Goal: Task Accomplishment & Management: Use online tool/utility

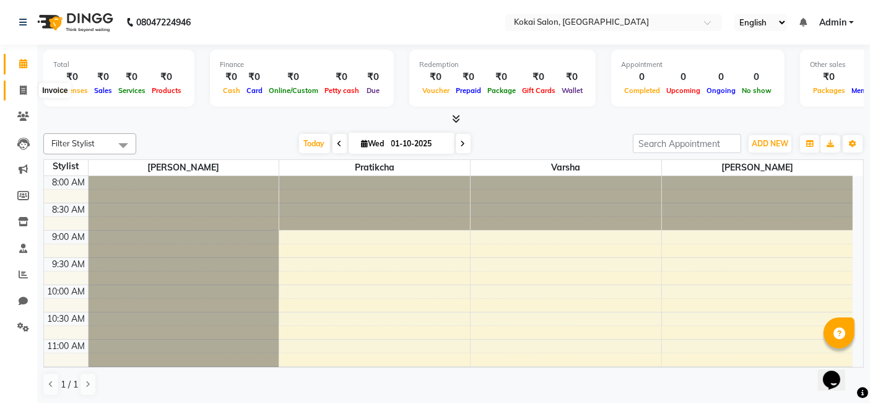
click at [20, 87] on icon at bounding box center [23, 89] width 7 height 9
select select "service"
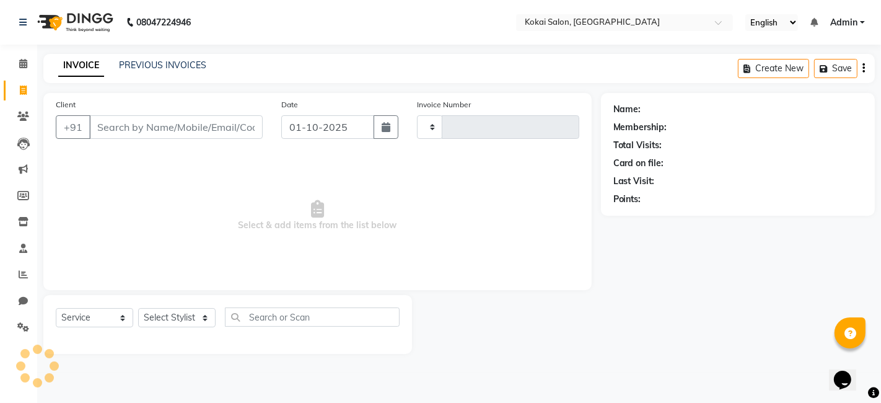
type input "0512"
select select "7546"
click at [122, 131] on input "Client" at bounding box center [175, 127] width 173 height 24
click at [24, 118] on icon at bounding box center [23, 116] width 12 height 9
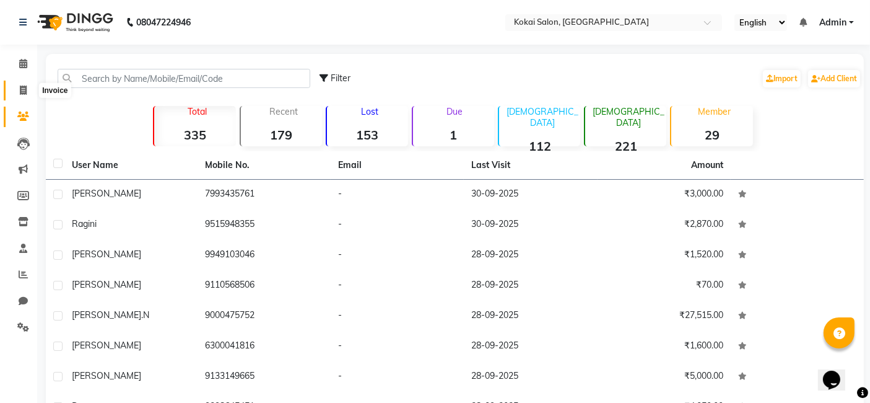
click at [24, 90] on icon at bounding box center [23, 89] width 7 height 9
select select "service"
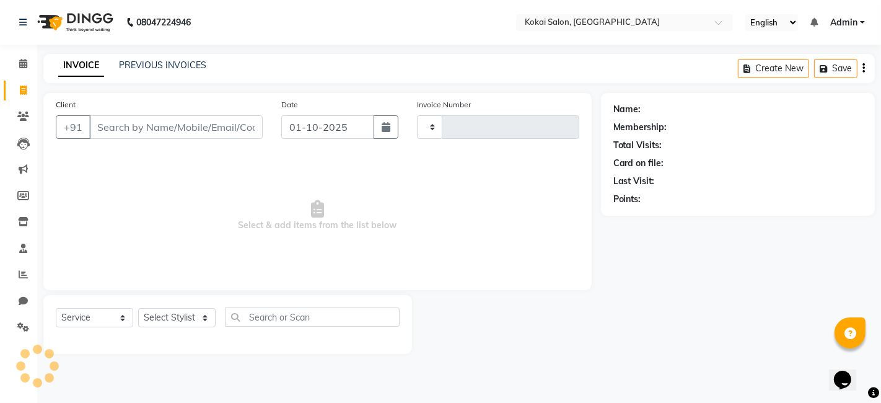
type input "0512"
select select "7546"
click at [117, 125] on input "Client" at bounding box center [175, 127] width 173 height 24
click at [19, 117] on icon at bounding box center [23, 116] width 12 height 9
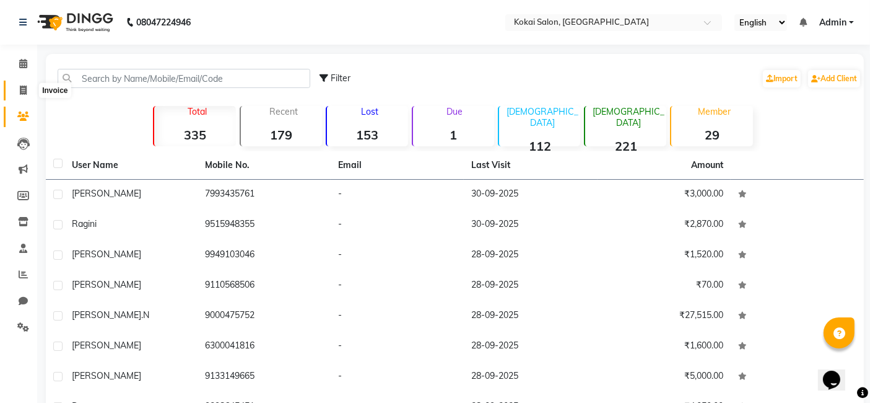
click at [22, 90] on icon at bounding box center [23, 89] width 7 height 9
select select "service"
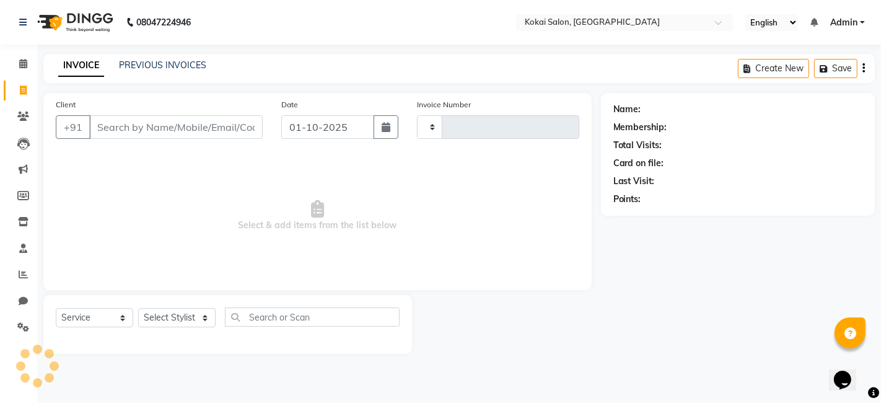
type input "0512"
select select "7546"
click at [102, 123] on input "Client" at bounding box center [175, 127] width 173 height 24
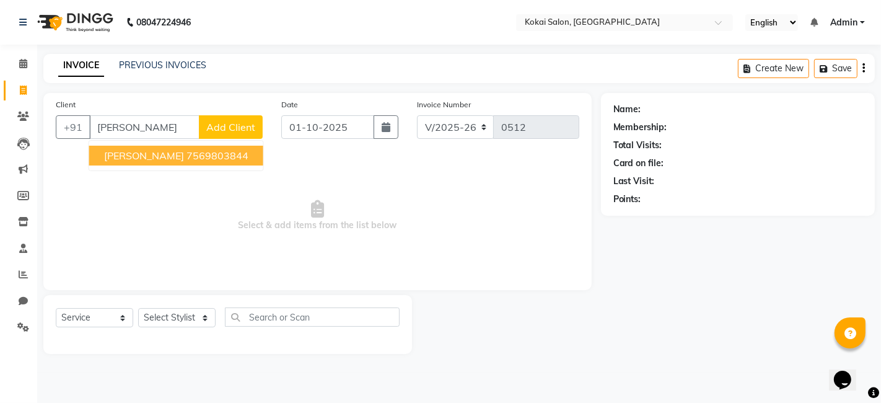
click at [186, 150] on ngb-highlight "7569803844" at bounding box center [217, 155] width 62 height 12
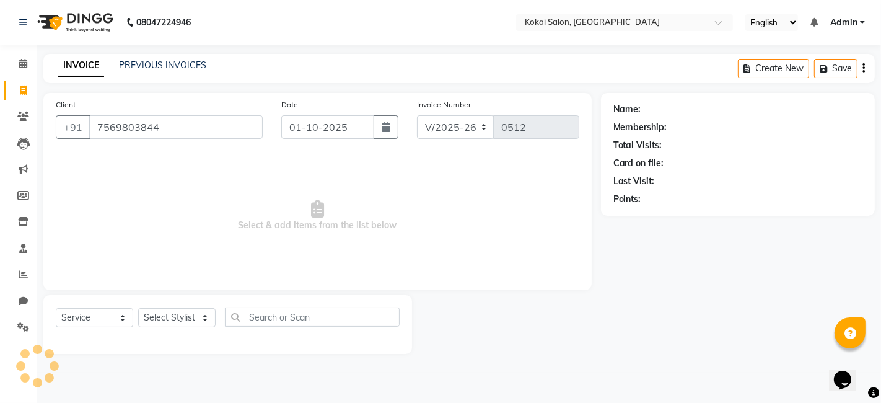
type input "7569803844"
select select "1: Object"
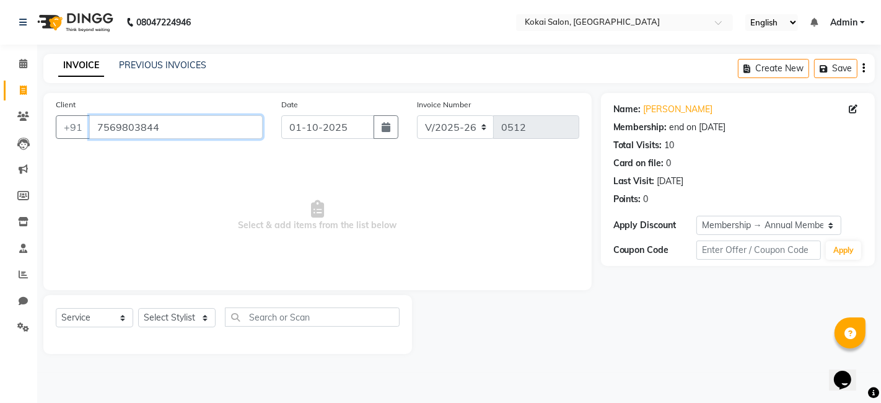
click at [170, 132] on input "7569803844" at bounding box center [175, 127] width 173 height 24
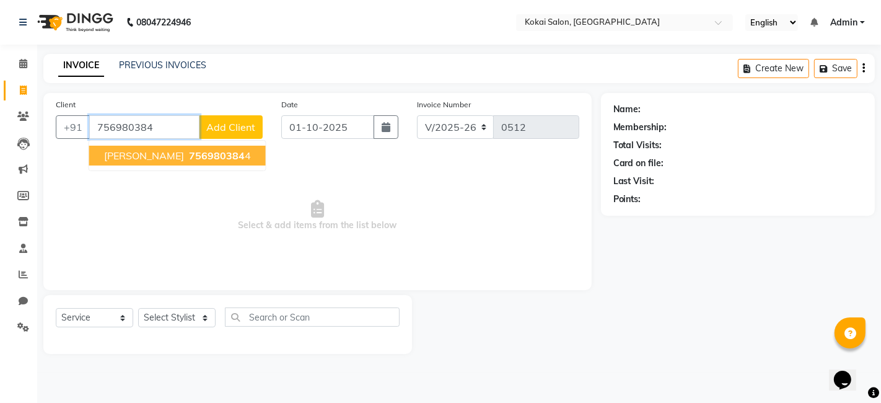
click at [189, 155] on span "756980384" at bounding box center [217, 155] width 56 height 12
type input "7569803844"
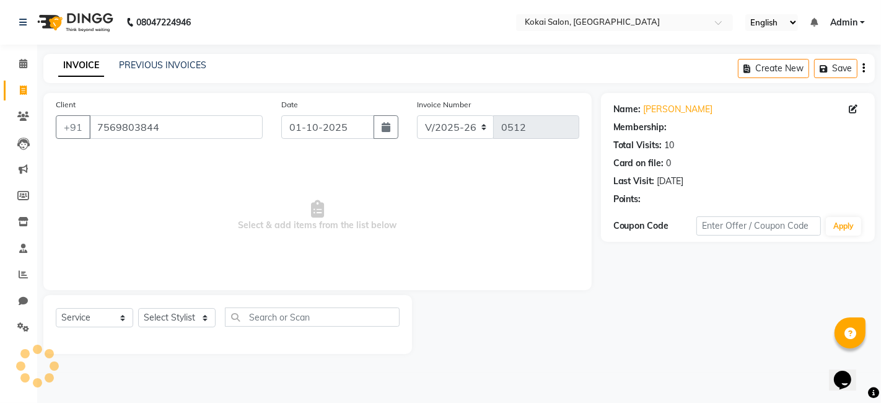
select select "1: Object"
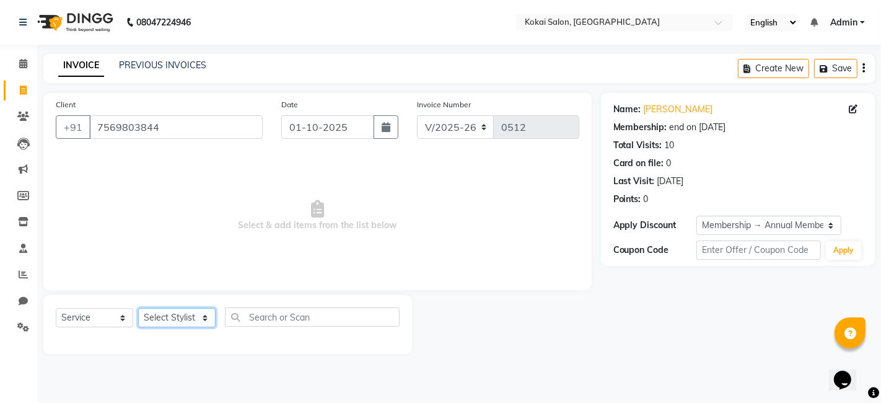
click at [202, 315] on select "Select Stylist [PERSON_NAME] [PERSON_NAME] Pratikcha [PERSON_NAME]" at bounding box center [176, 317] width 77 height 19
select select "66860"
click at [138, 308] on select "Select Stylist [PERSON_NAME] [PERSON_NAME] Pratikcha [PERSON_NAME]" at bounding box center [176, 317] width 77 height 19
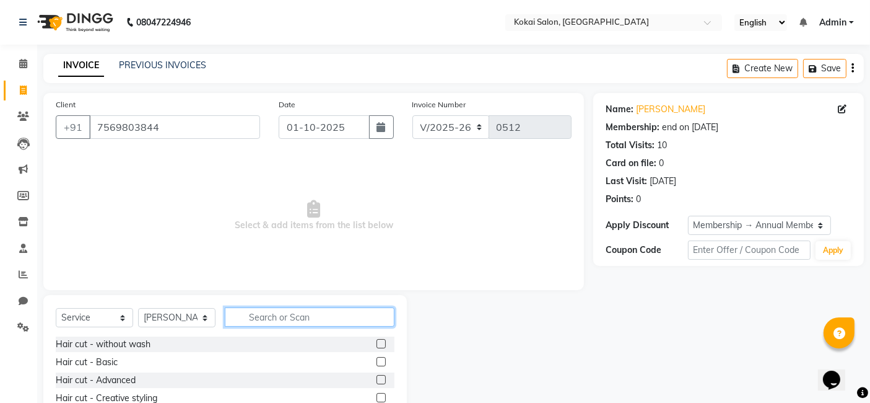
click at [291, 318] on input "text" at bounding box center [310, 316] width 170 height 19
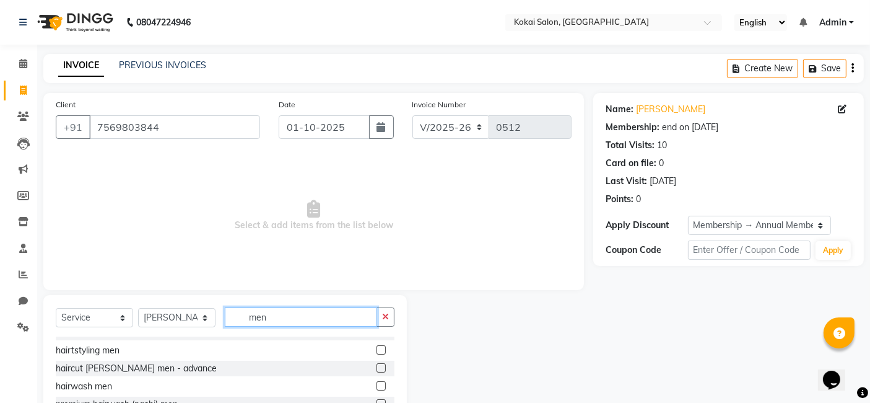
type input "men"
click at [377, 366] on label at bounding box center [381, 367] width 9 height 9
click at [377, 366] on input "checkbox" at bounding box center [381, 368] width 8 height 8
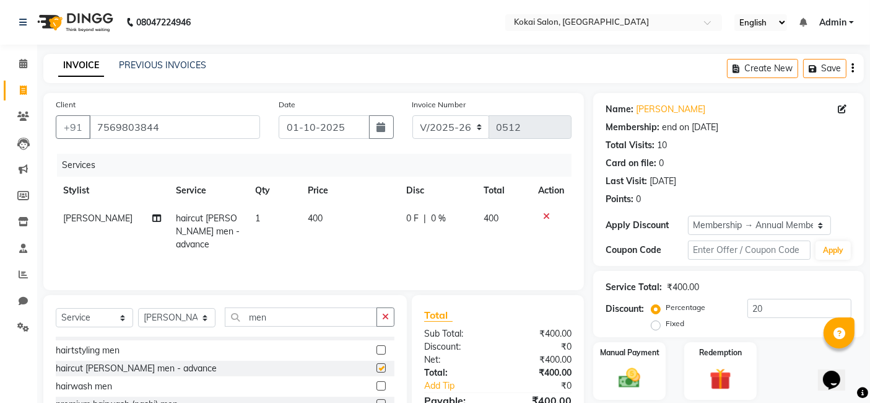
checkbox input "false"
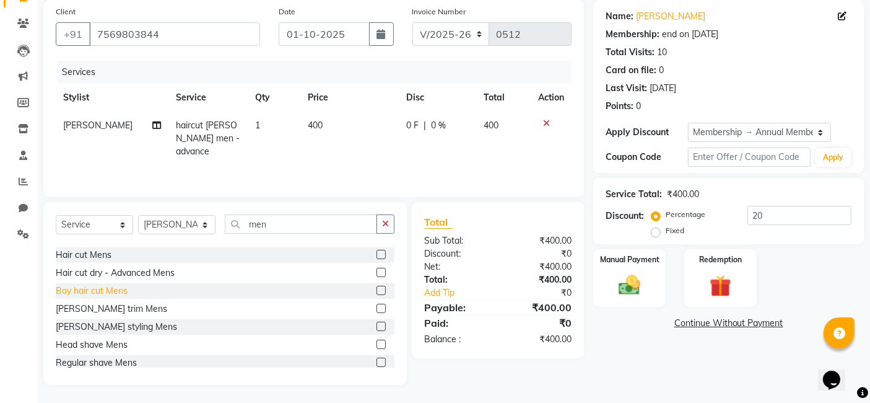
scroll to position [413, 0]
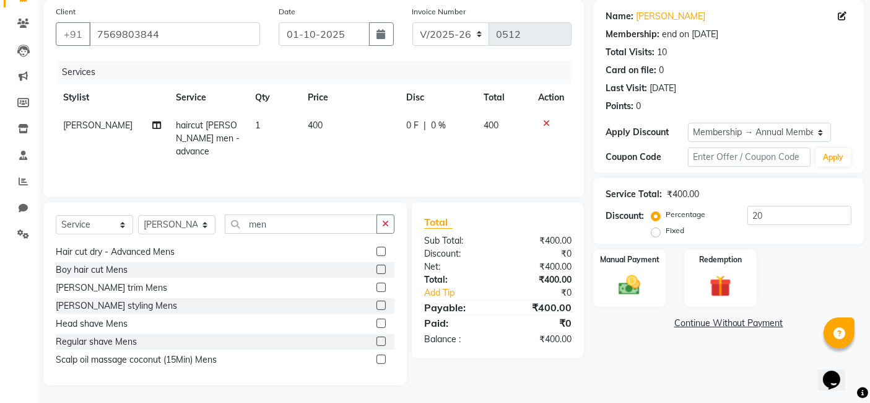
click at [377, 300] on label at bounding box center [381, 304] width 9 height 9
click at [377, 302] on input "checkbox" at bounding box center [381, 306] width 8 height 8
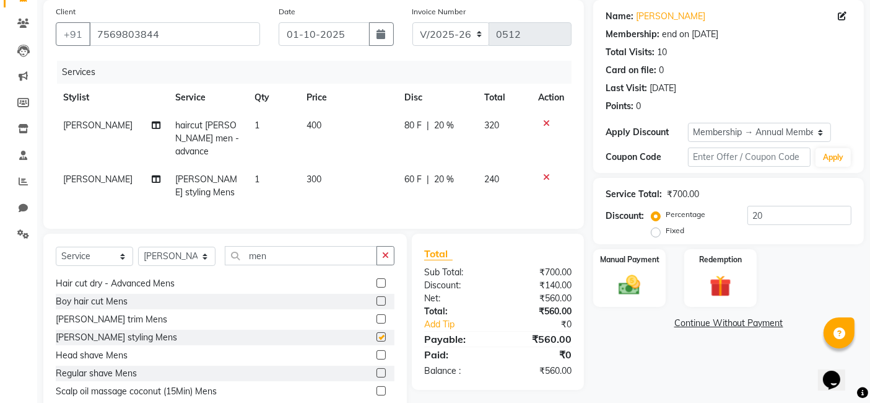
checkbox input "false"
click at [389, 251] on icon "button" at bounding box center [385, 255] width 7 height 9
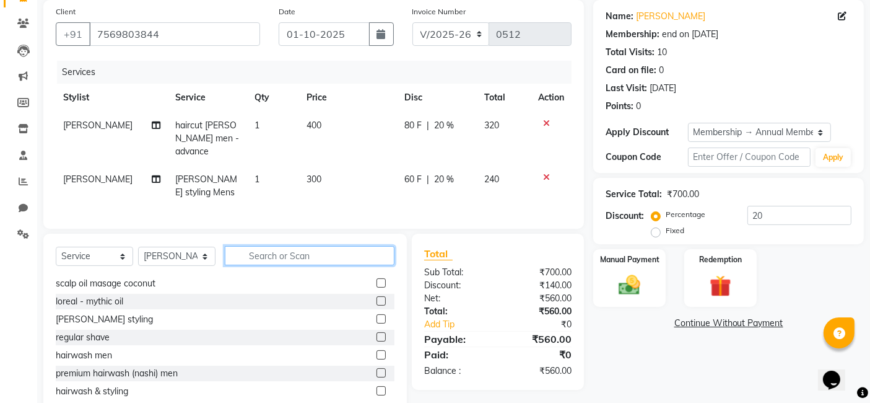
click at [373, 253] on input "text" at bounding box center [310, 255] width 170 height 19
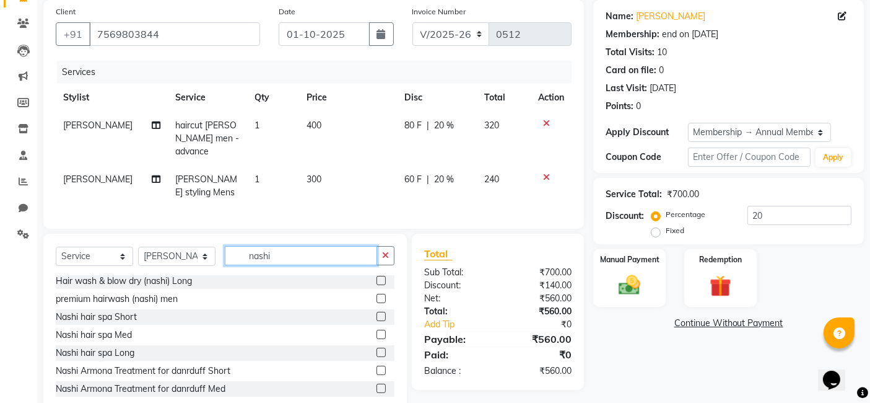
scroll to position [69, 0]
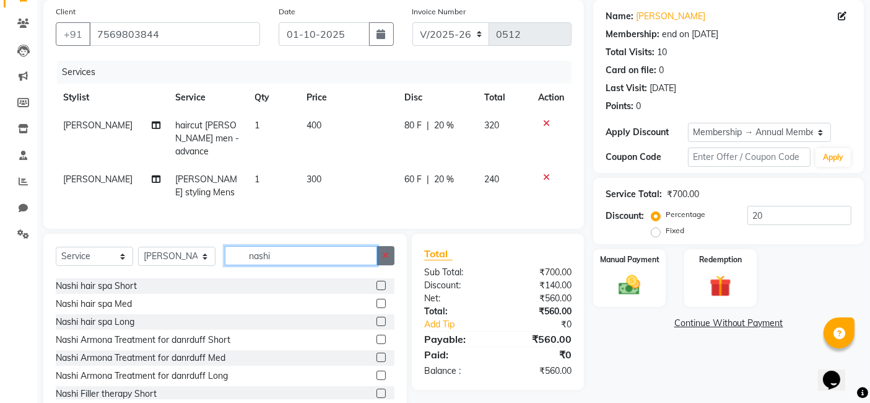
type input "nashi"
click at [384, 254] on icon "button" at bounding box center [385, 255] width 7 height 9
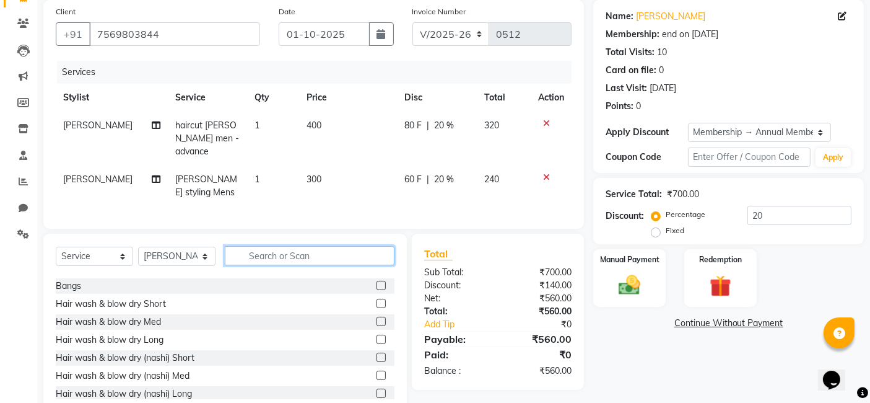
scroll to position [517, 0]
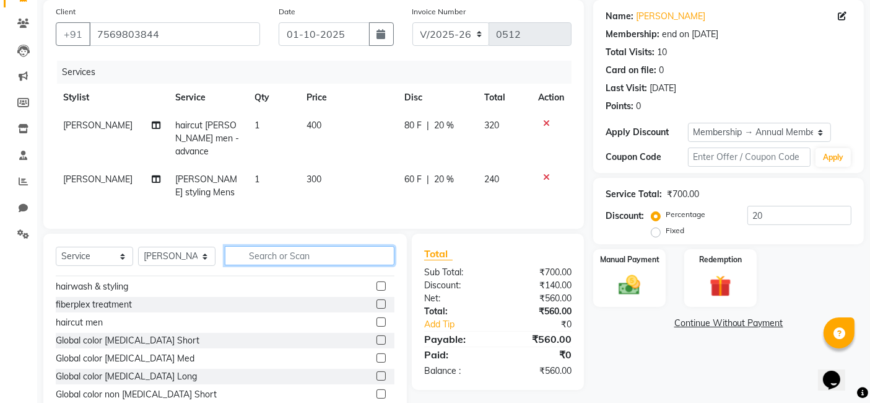
click at [338, 257] on input "text" at bounding box center [310, 255] width 170 height 19
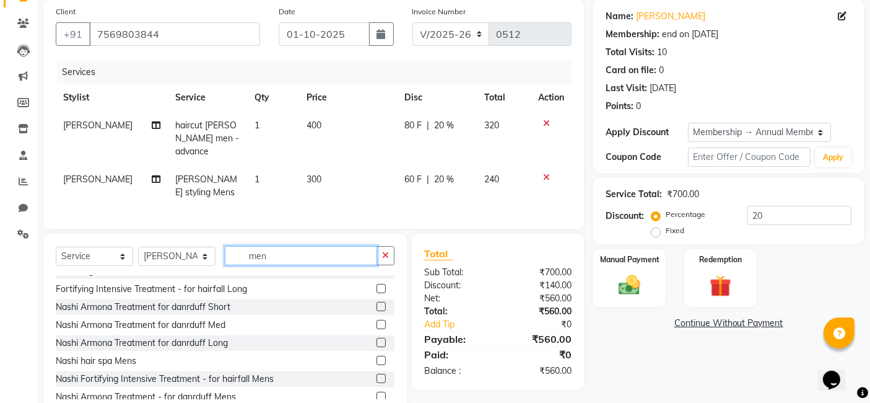
scroll to position [87, 0]
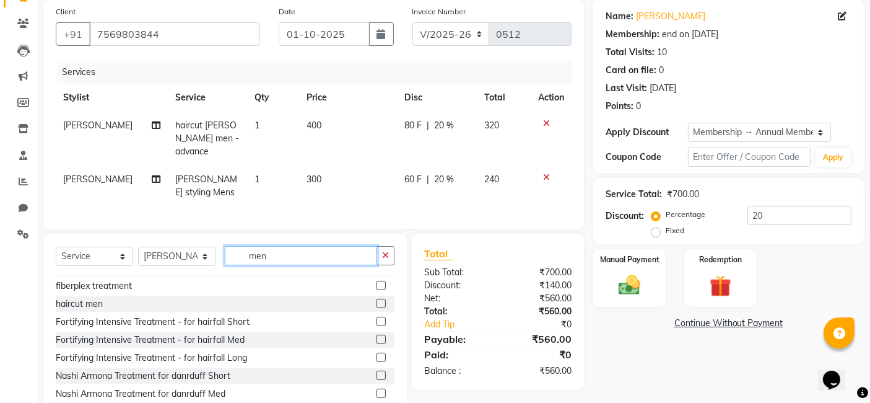
type input "men"
click at [377, 317] on label at bounding box center [381, 321] width 9 height 9
click at [377, 318] on input "checkbox" at bounding box center [381, 322] width 8 height 8
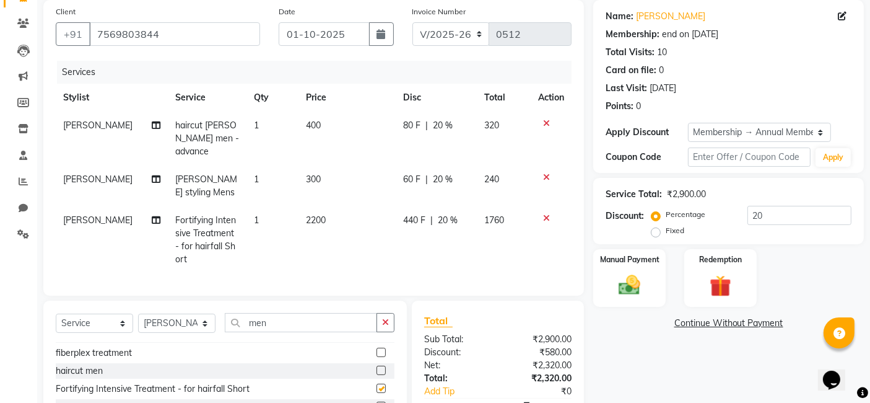
checkbox input "false"
click at [310, 214] on span "2200" at bounding box center [316, 219] width 20 height 11
select select "66860"
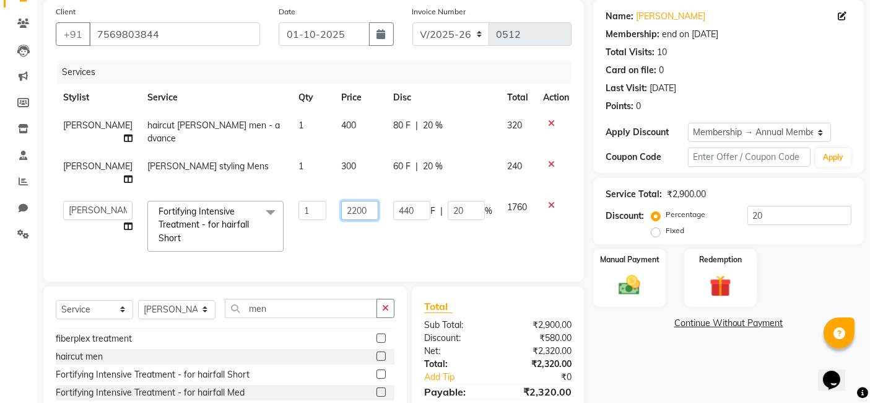
click at [341, 209] on input "2200" at bounding box center [359, 210] width 37 height 19
type input "2500"
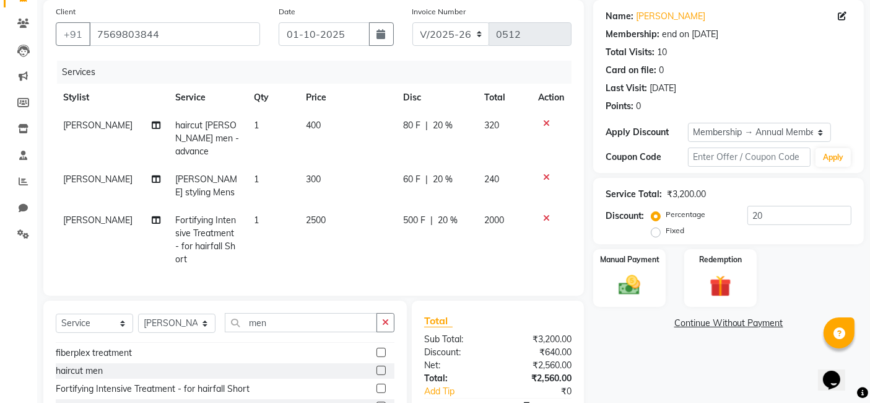
click at [415, 214] on span "500 F" at bounding box center [415, 220] width 22 height 13
select select "66860"
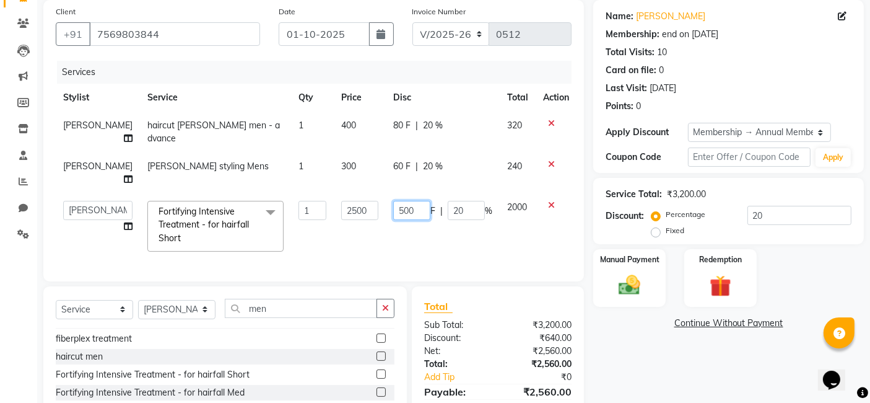
click at [393, 211] on input "500" at bounding box center [411, 210] width 37 height 19
click at [398, 208] on input "1500" at bounding box center [411, 210] width 37 height 19
type input "1000"
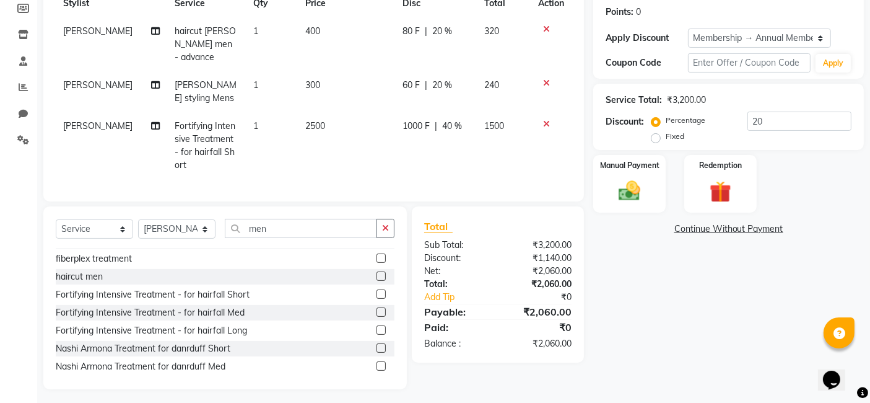
click at [450, 146] on td "1000 F | 40 %" at bounding box center [436, 145] width 82 height 67
select select "66860"
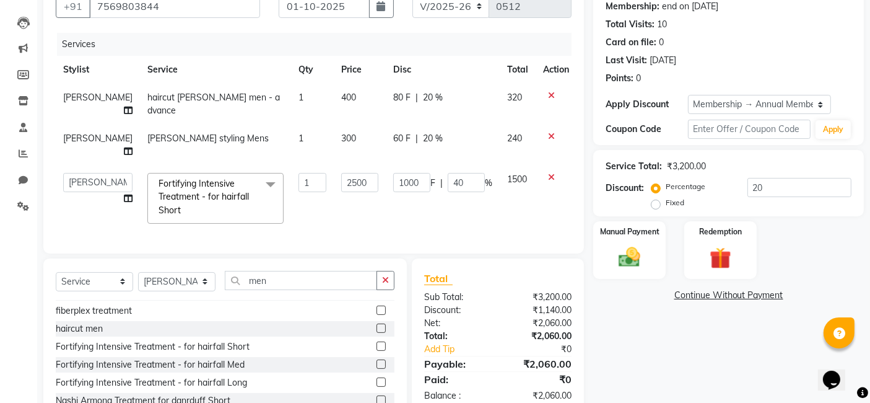
scroll to position [120, 0]
click at [393, 136] on span "60 F" at bounding box center [401, 139] width 17 height 13
select select "66860"
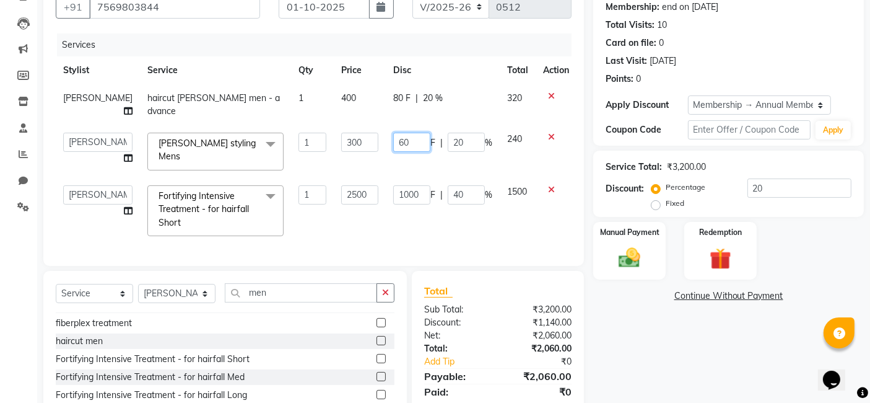
click at [403, 142] on input "60" at bounding box center [411, 142] width 37 height 19
type input "6"
type input "120"
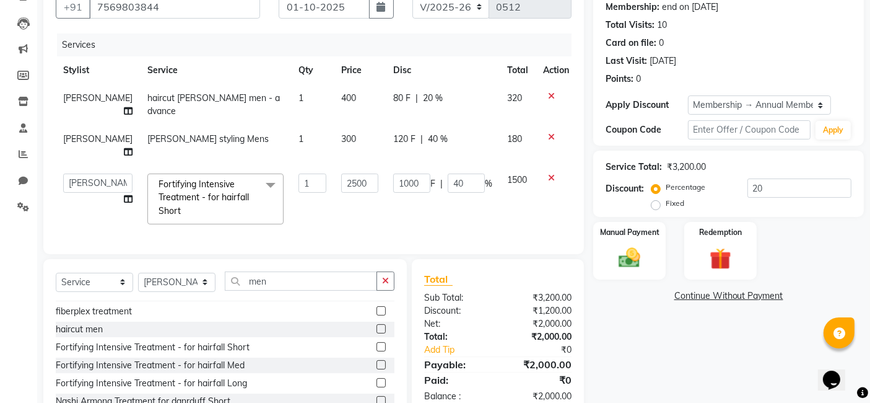
click at [405, 227] on td "1000 F | 40 %" at bounding box center [443, 199] width 114 height 66
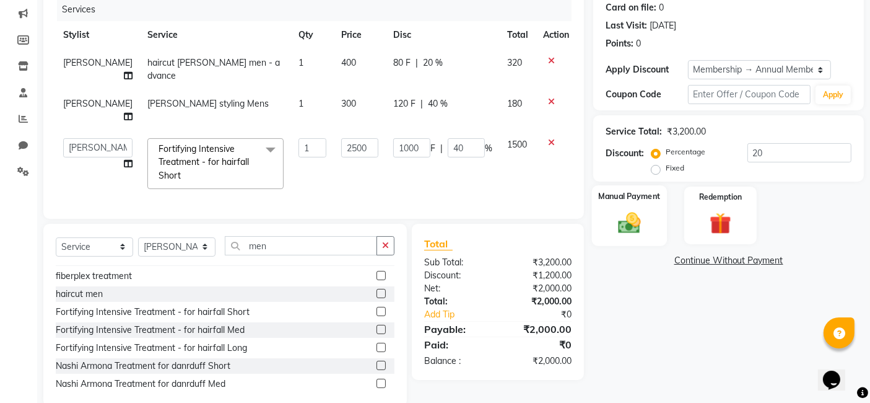
scroll to position [157, 0]
click at [641, 204] on div "Manual Payment" at bounding box center [629, 214] width 75 height 61
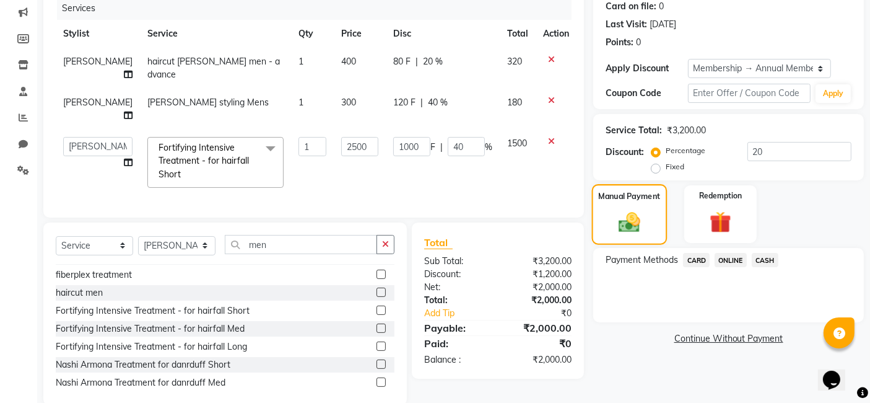
click at [641, 204] on div "Manual Payment" at bounding box center [629, 214] width 75 height 61
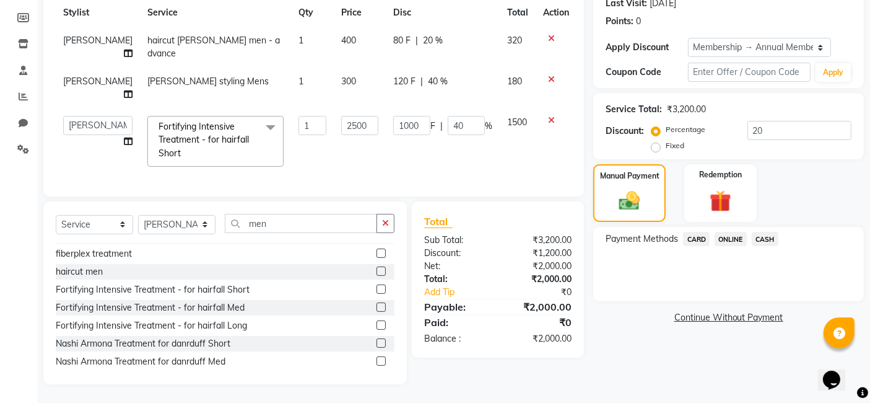
scroll to position [187, 0]
click at [727, 232] on span "ONLINE" at bounding box center [731, 239] width 32 height 14
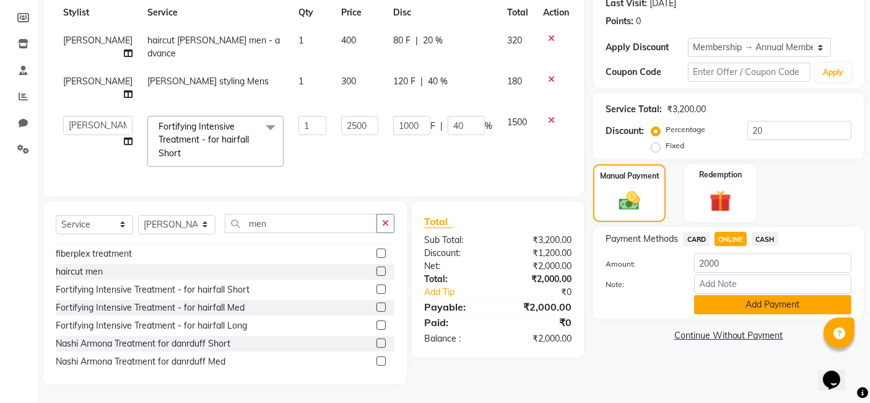
click at [756, 295] on button "Add Payment" at bounding box center [772, 304] width 157 height 19
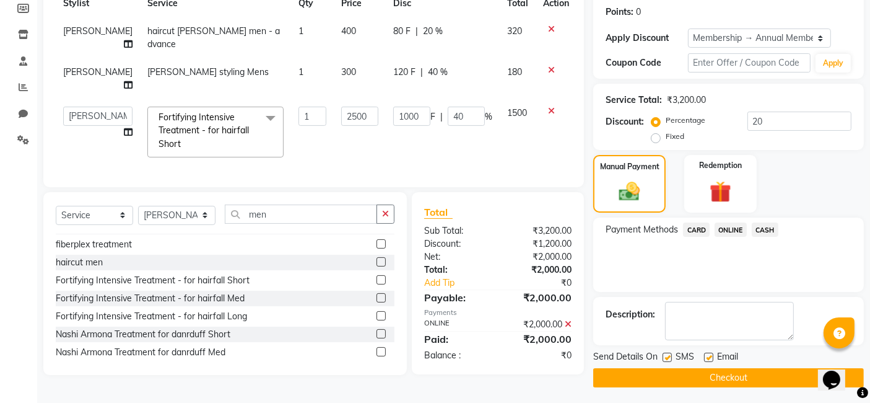
click at [727, 377] on button "Checkout" at bounding box center [728, 377] width 271 height 19
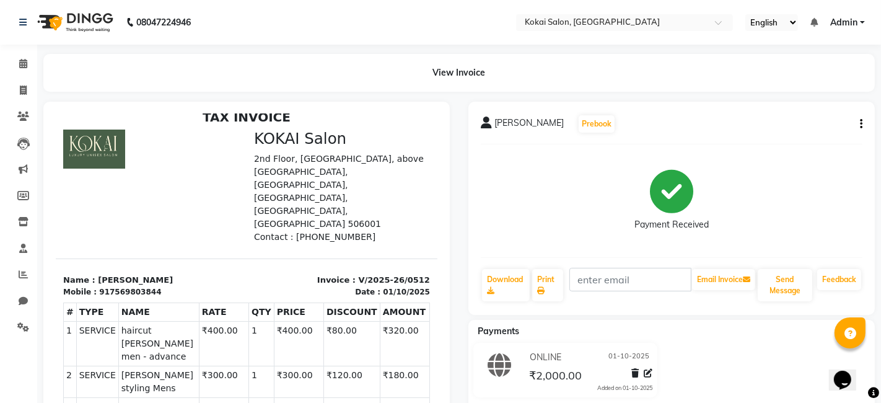
select select "7546"
select select "service"
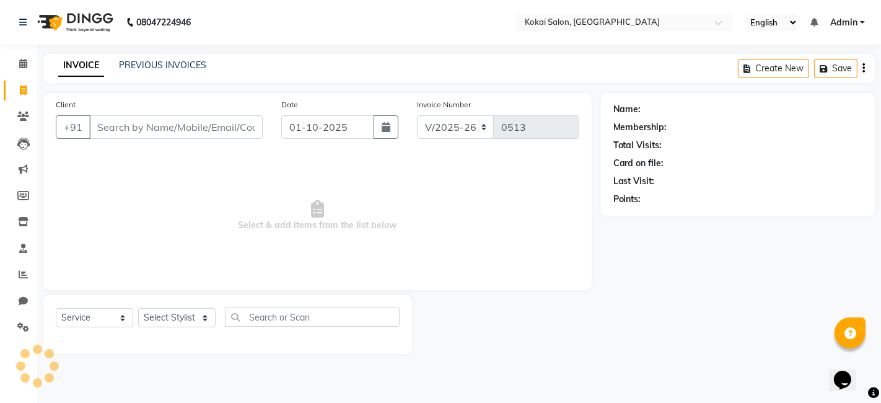
click at [191, 121] on input "Client" at bounding box center [175, 127] width 173 height 24
click at [160, 128] on input "Client" at bounding box center [175, 127] width 173 height 24
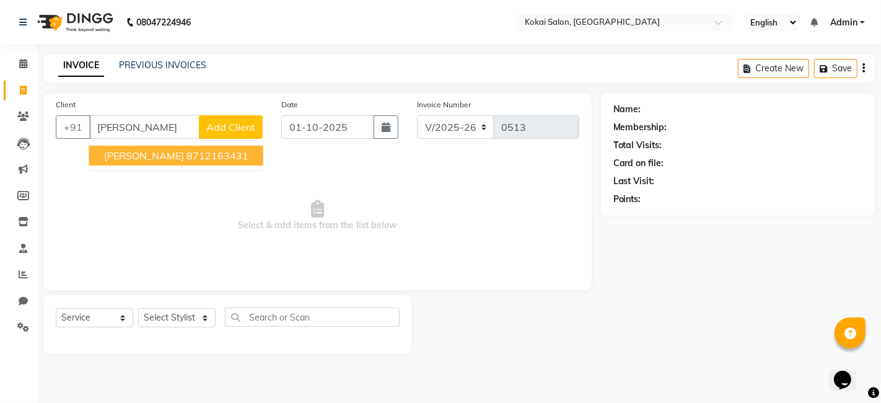
click at [175, 125] on input "[PERSON_NAME]" at bounding box center [144, 127] width 110 height 24
type input "[PERSON_NAME]"
click at [221, 129] on span "Add Client" at bounding box center [230, 127] width 49 height 12
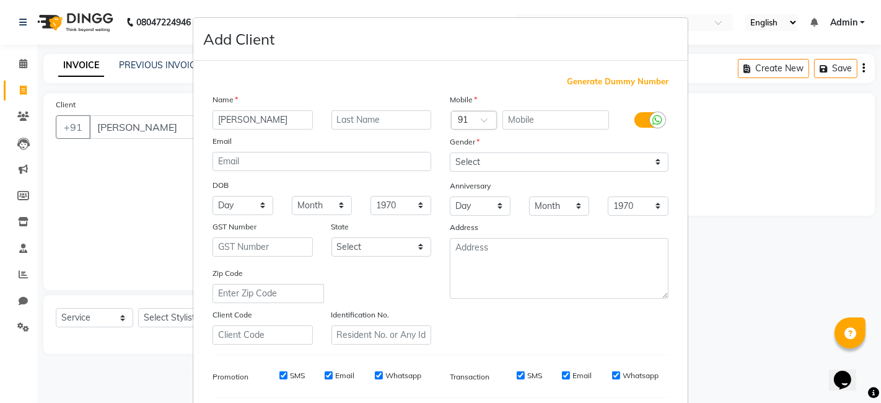
click at [155, 121] on ngb-modal-window "Add Client Generate Dummy Number Name [PERSON_NAME] Email DOB Day 01 02 03 04 0…" at bounding box center [440, 201] width 881 height 403
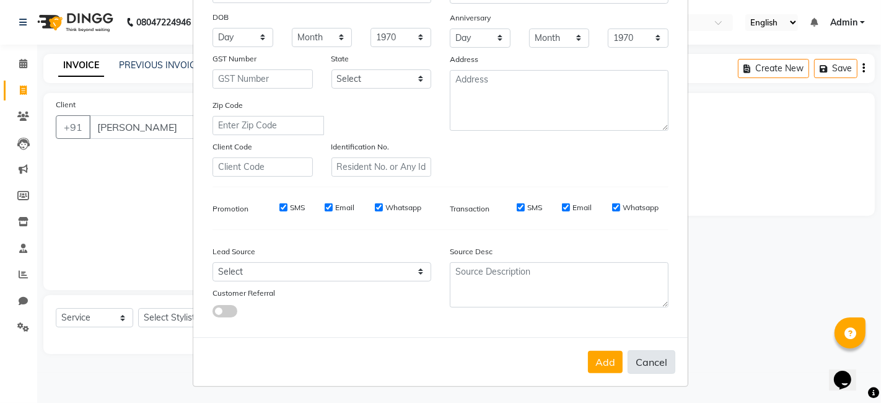
click at [641, 366] on button "Cancel" at bounding box center [652, 362] width 48 height 24
select select
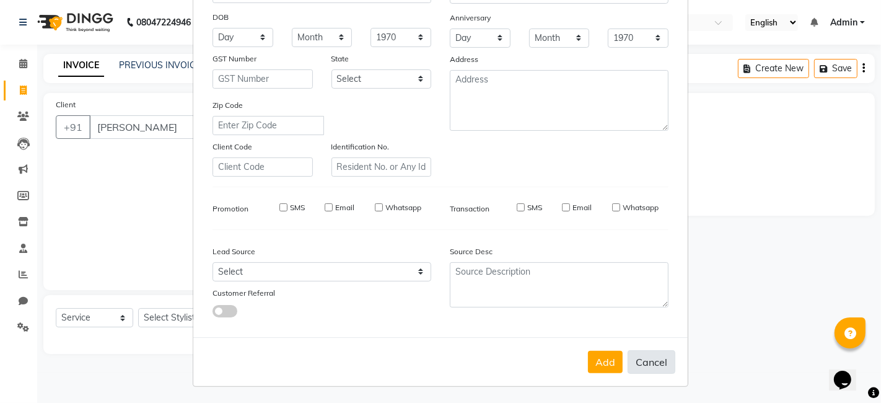
select select
checkbox input "false"
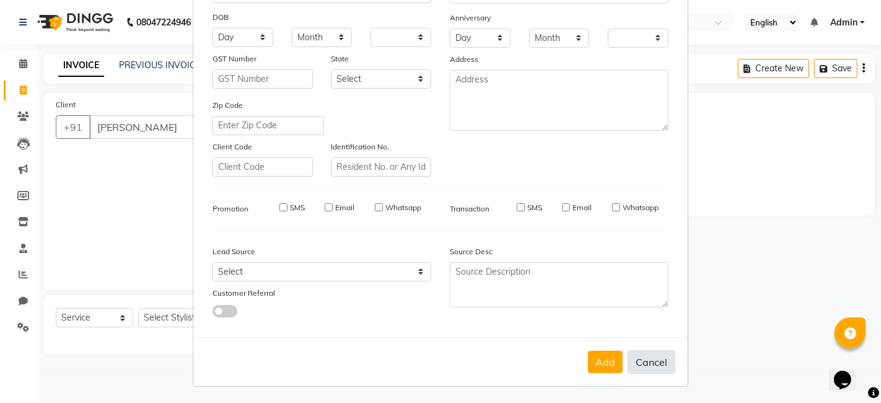
checkbox input "false"
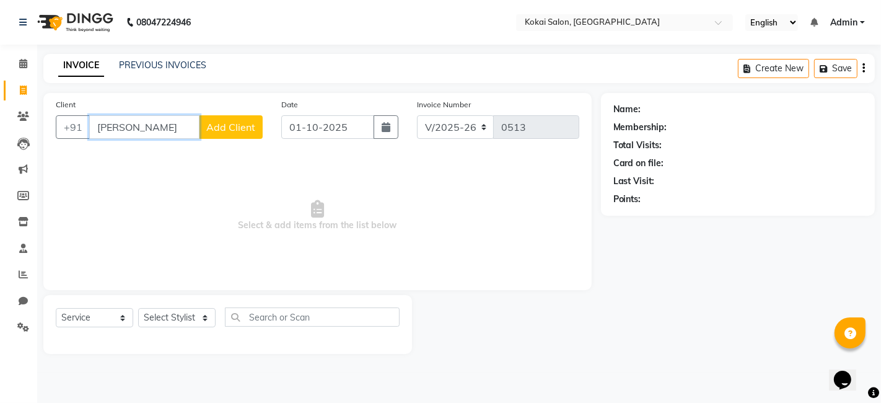
click at [146, 129] on input "[PERSON_NAME]" at bounding box center [144, 127] width 110 height 24
click at [150, 128] on input "[PERSON_NAME]" at bounding box center [144, 127] width 110 height 24
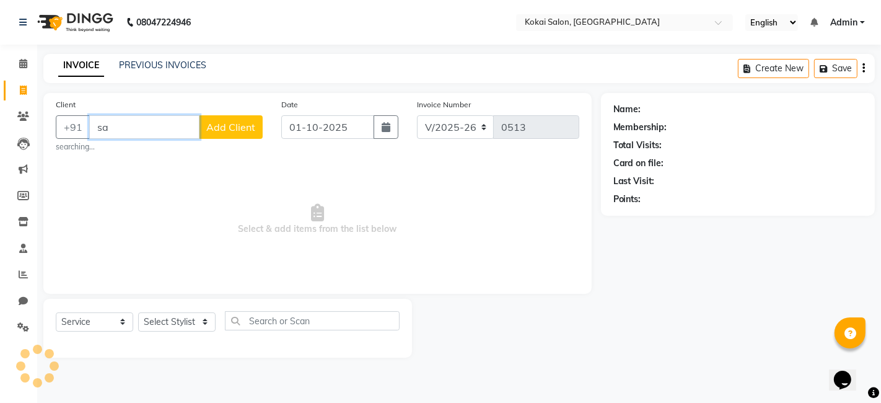
type input "s"
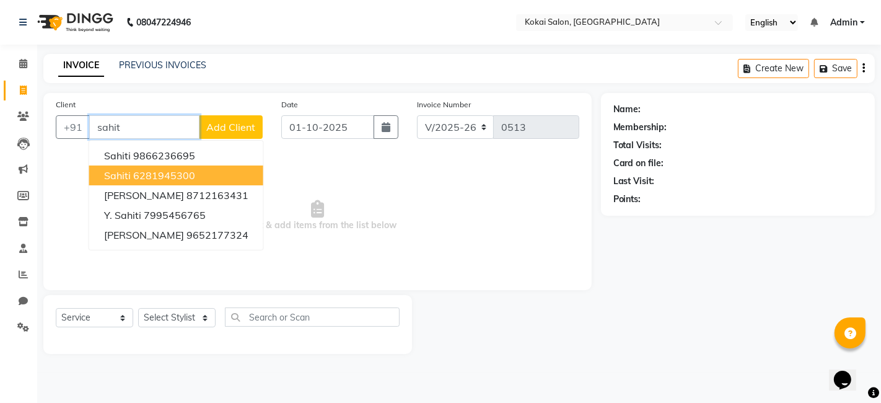
click at [169, 178] on ngb-highlight "6281945300" at bounding box center [164, 175] width 62 height 12
type input "6281945300"
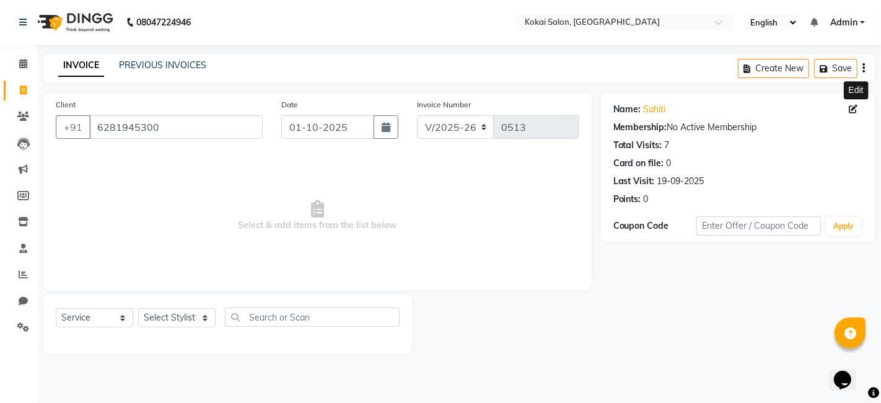
click at [854, 108] on icon at bounding box center [853, 109] width 9 height 9
select select "[DEMOGRAPHIC_DATA]"
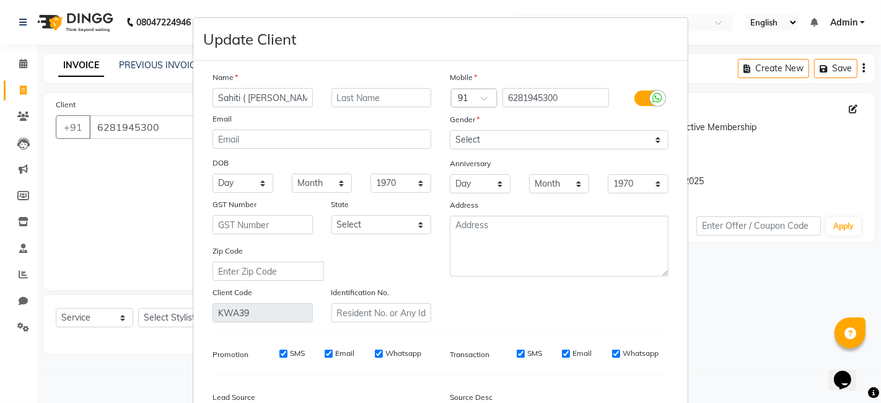
click at [240, 98] on input "Sahiti ( [PERSON_NAME])" at bounding box center [262, 97] width 100 height 19
click at [239, 97] on input "[PERSON_NAME])" at bounding box center [262, 97] width 100 height 19
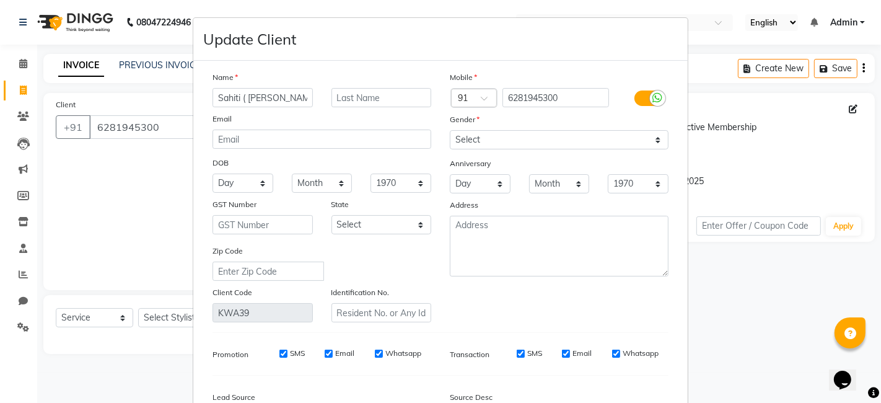
click at [247, 97] on input "Sahiti ( [PERSON_NAME])" at bounding box center [262, 97] width 100 height 19
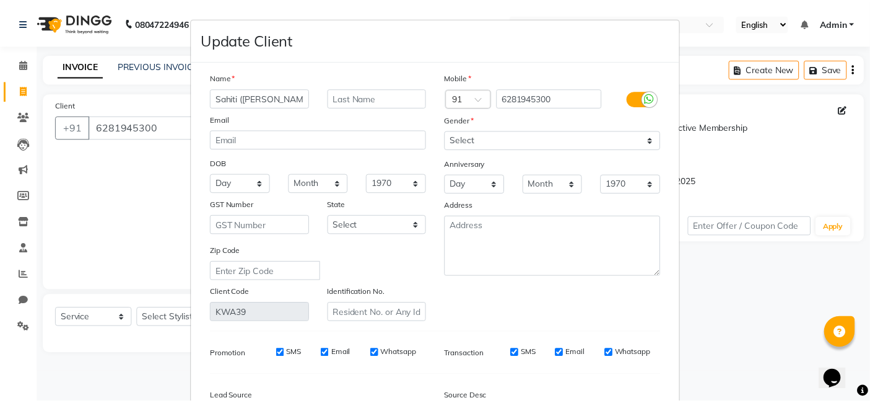
scroll to position [146, 0]
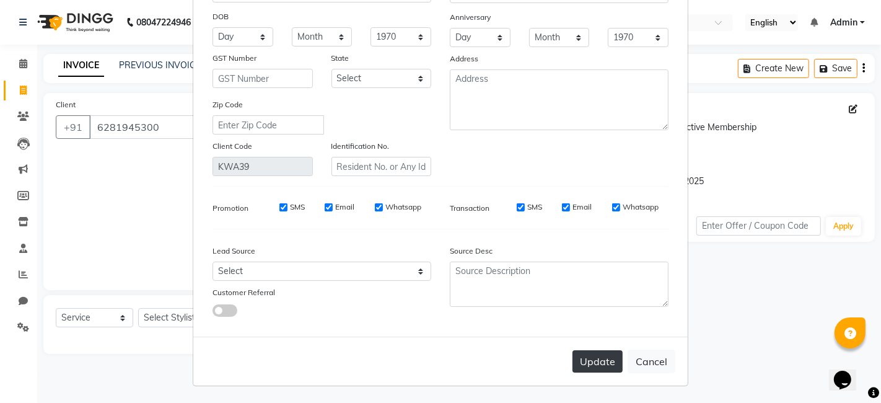
type input "Sahiti ([PERSON_NAME])"
click at [605, 354] on button "Update" at bounding box center [597, 361] width 50 height 22
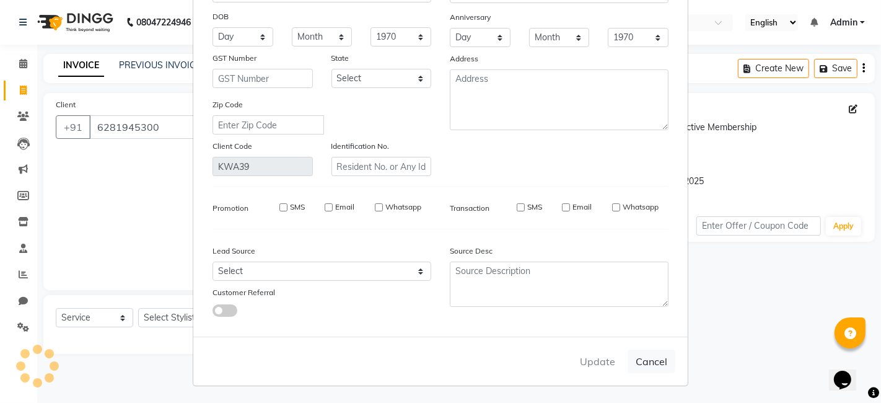
select select
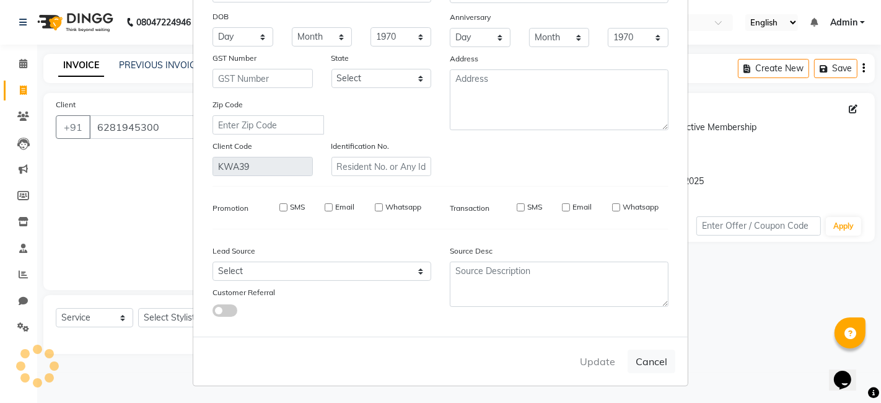
select select
checkbox input "false"
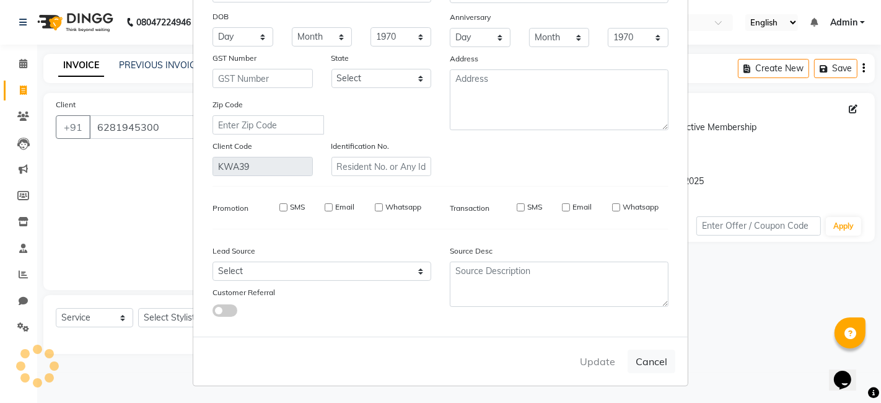
checkbox input "false"
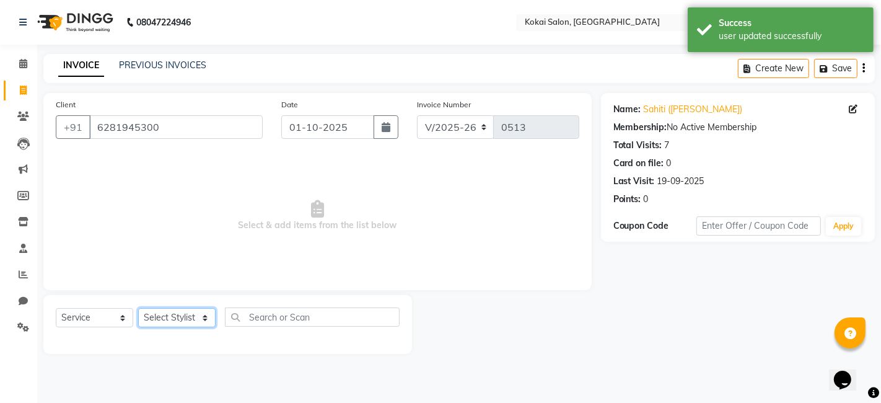
click at [196, 317] on select "Select Stylist [PERSON_NAME] [PERSON_NAME] Pratikcha [PERSON_NAME]" at bounding box center [176, 317] width 77 height 19
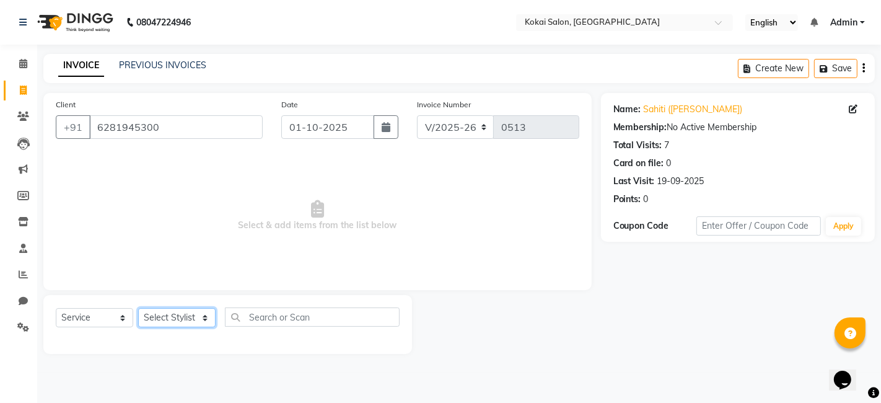
select select "66860"
click at [138, 308] on select "Select Stylist [PERSON_NAME] [PERSON_NAME] Pratikcha [PERSON_NAME]" at bounding box center [176, 317] width 77 height 19
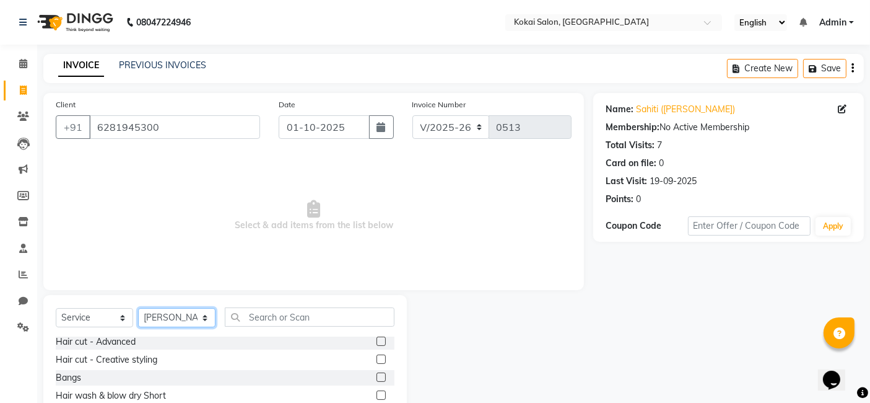
scroll to position [0, 0]
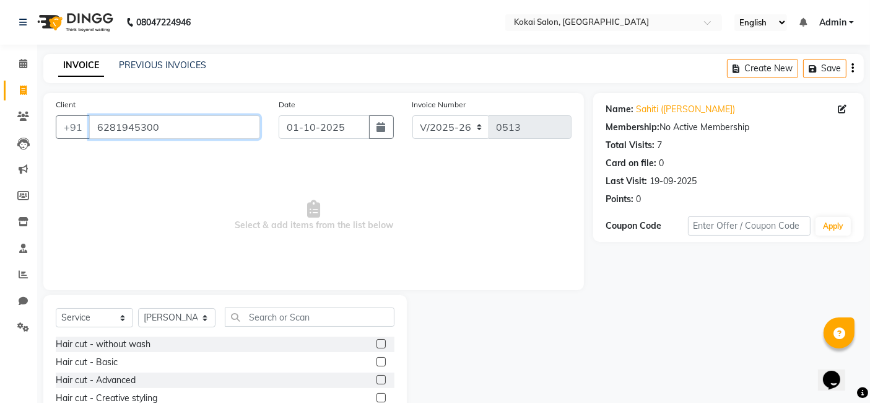
click at [169, 128] on input "6281945300" at bounding box center [174, 127] width 171 height 24
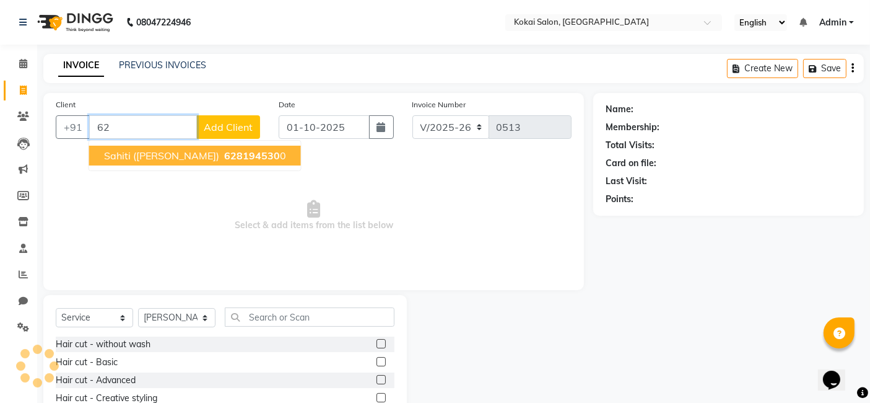
type input "6"
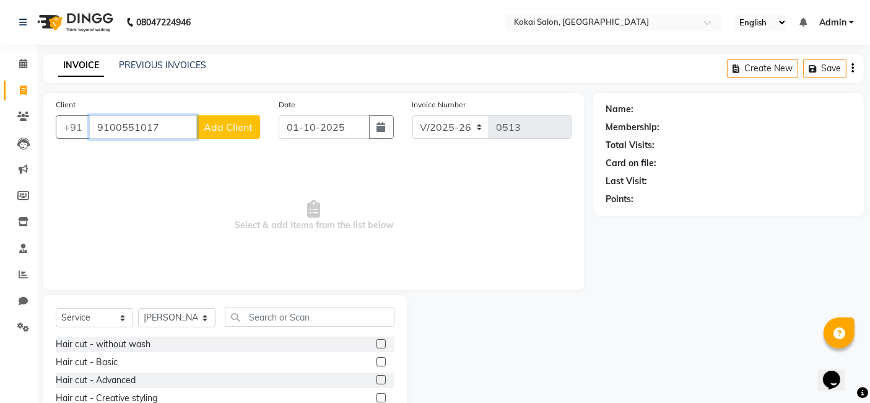
click at [183, 125] on input "9100551017" at bounding box center [143, 127] width 108 height 24
type input "9"
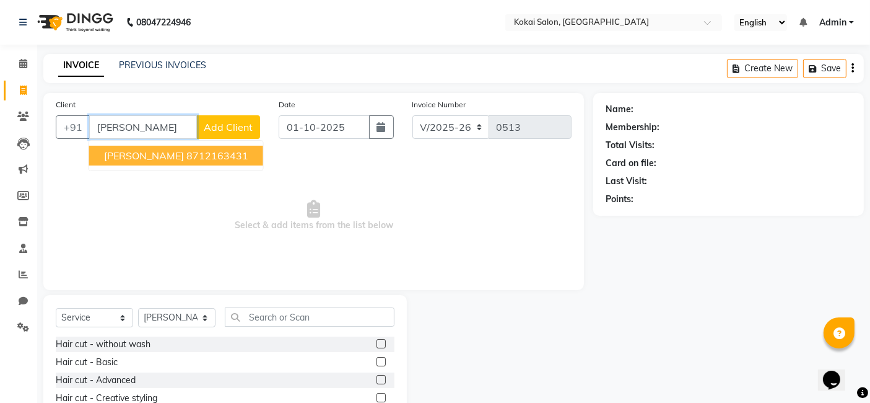
click at [147, 127] on input "[PERSON_NAME]" at bounding box center [143, 127] width 108 height 24
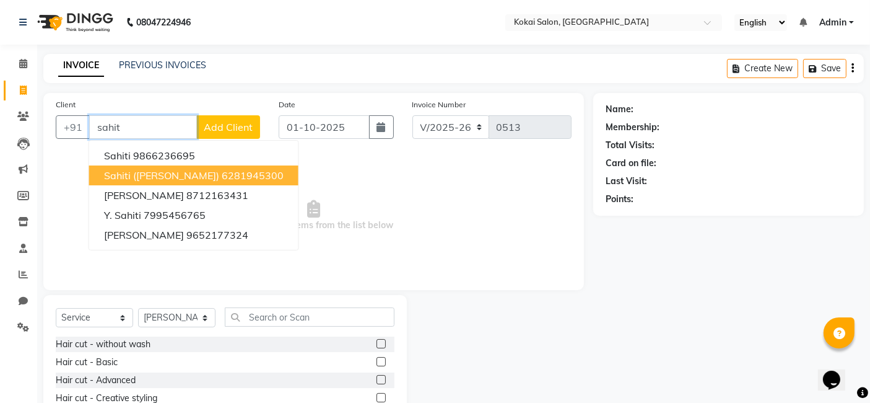
click at [149, 176] on span "Sahiti ([PERSON_NAME])" at bounding box center [161, 175] width 115 height 12
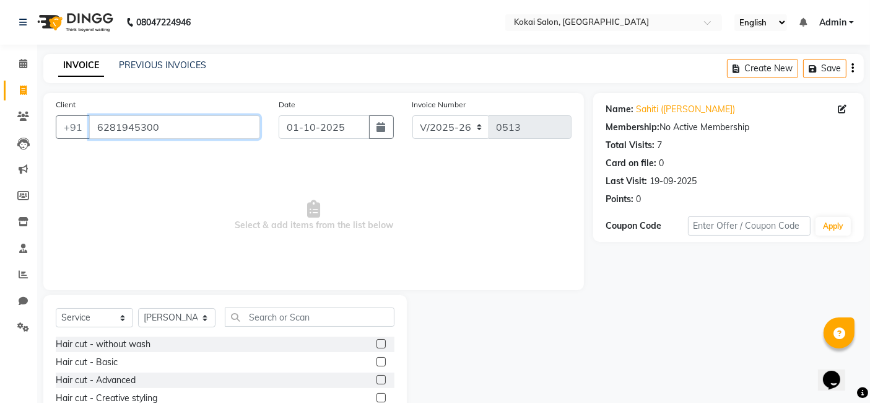
click at [174, 126] on input "6281945300" at bounding box center [174, 127] width 171 height 24
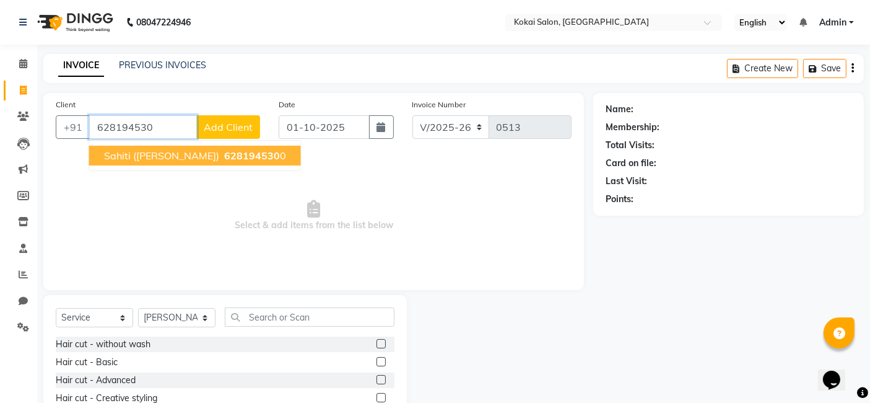
click at [177, 154] on button "Sahiti ([PERSON_NAME]) 628194530 0" at bounding box center [195, 156] width 212 height 20
type input "6281945300"
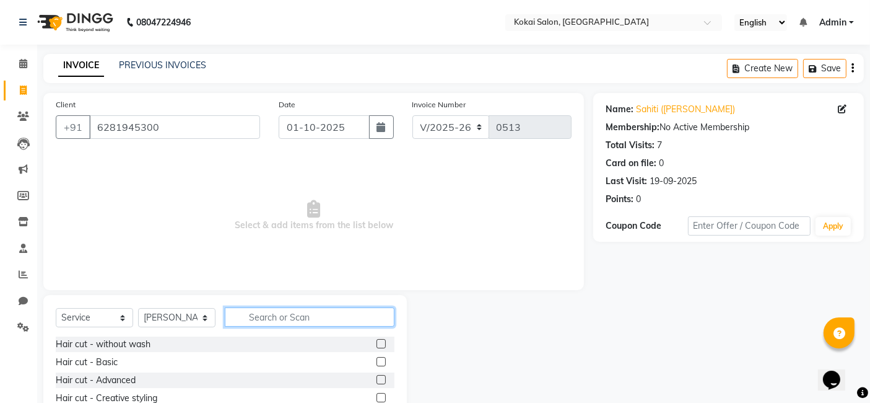
click at [274, 318] on input "text" at bounding box center [310, 316] width 170 height 19
type input "men"
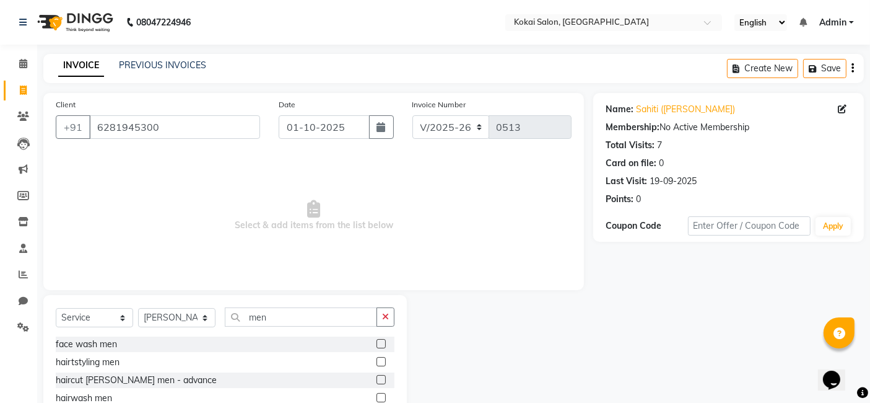
click at [377, 378] on label at bounding box center [381, 379] width 9 height 9
click at [377, 378] on input "checkbox" at bounding box center [381, 380] width 8 height 8
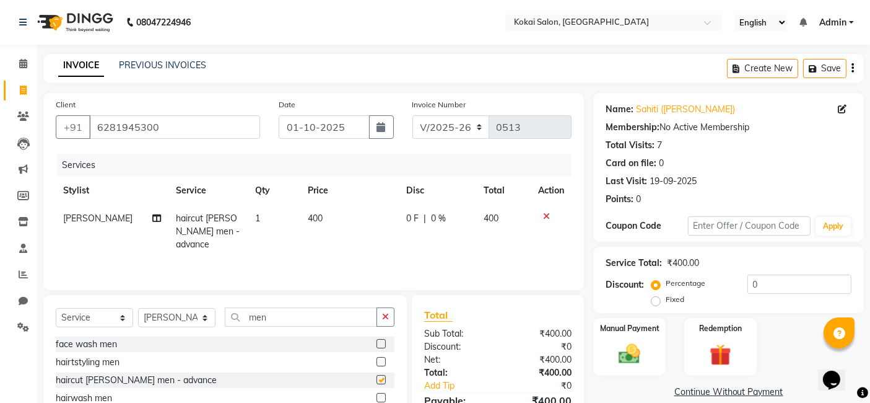
checkbox input "false"
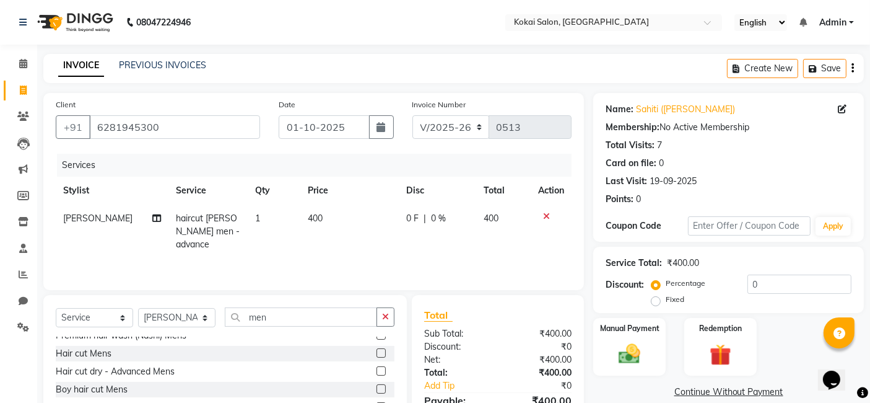
scroll to position [396, 0]
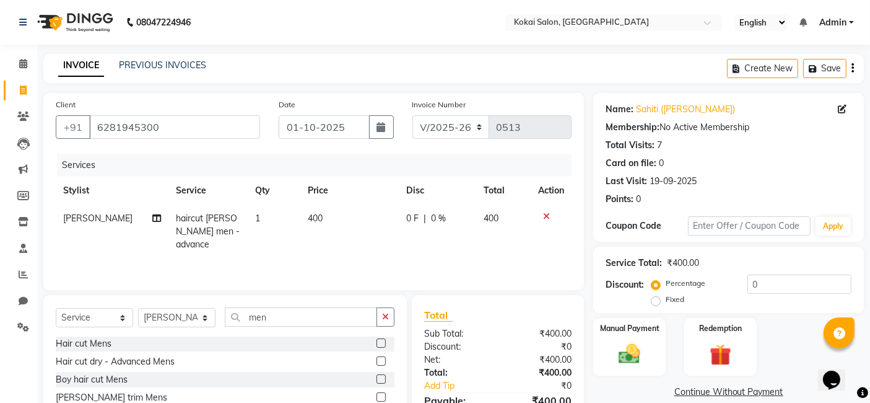
click at [377, 381] on label at bounding box center [381, 378] width 9 height 9
click at [377, 381] on input "checkbox" at bounding box center [381, 379] width 8 height 8
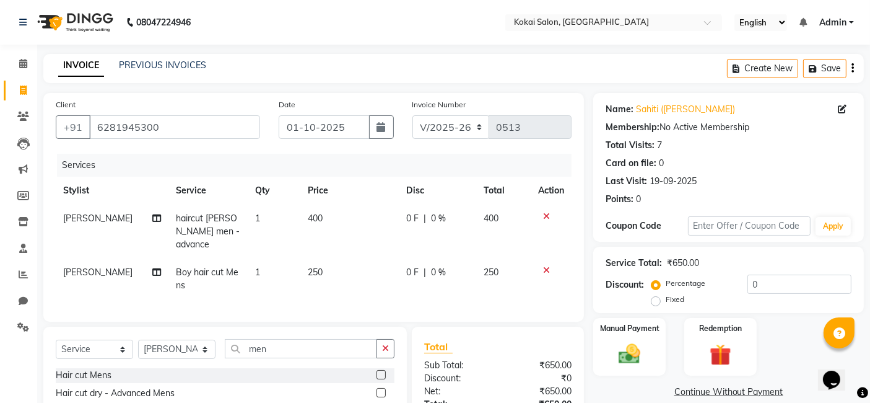
checkbox input "false"
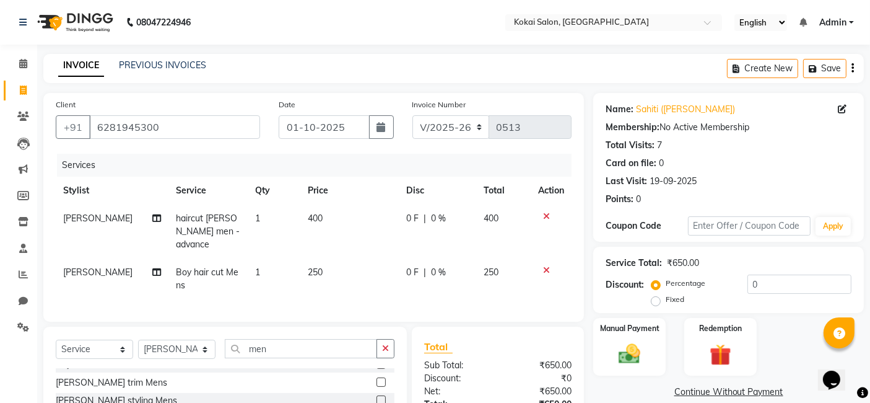
scroll to position [444, 0]
click at [377, 376] on label at bounding box center [381, 379] width 9 height 9
click at [377, 377] on input "checkbox" at bounding box center [381, 381] width 8 height 8
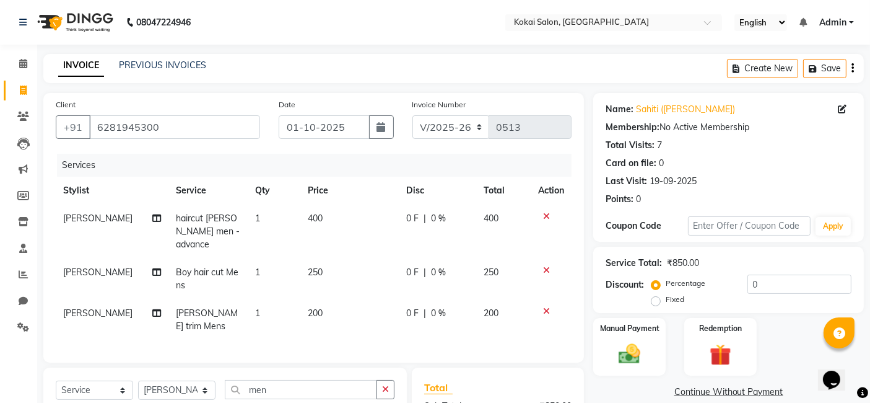
checkbox input "false"
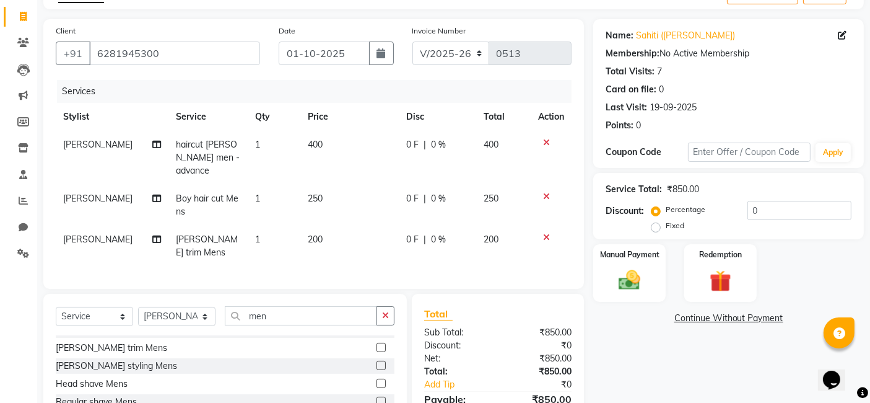
scroll to position [76, 0]
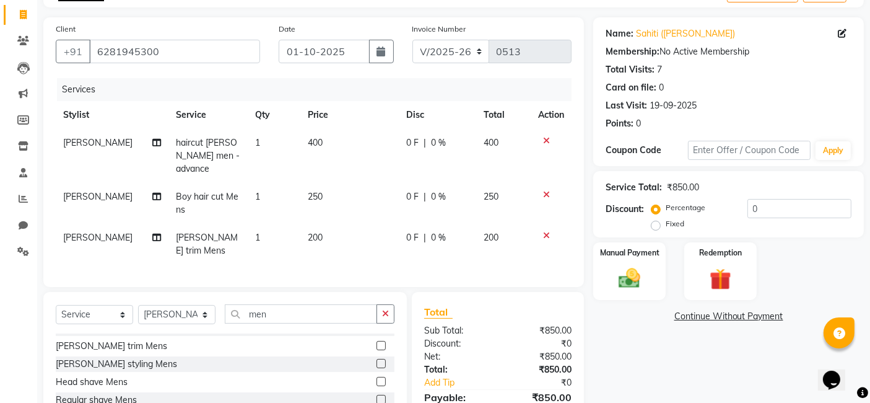
click at [377, 359] on label at bounding box center [381, 363] width 9 height 9
click at [377, 360] on input "checkbox" at bounding box center [381, 364] width 8 height 8
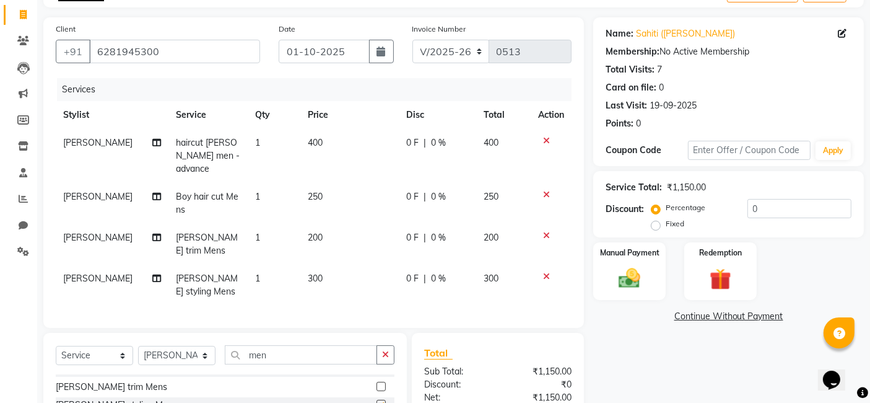
checkbox input "false"
click at [546, 231] on icon at bounding box center [546, 235] width 7 height 9
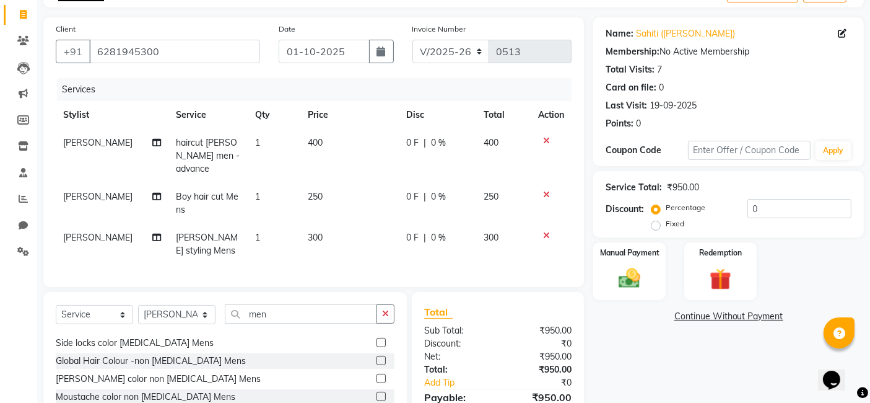
scroll to position [628, 0]
click at [377, 356] on label at bounding box center [381, 359] width 9 height 9
click at [377, 356] on input "checkbox" at bounding box center [381, 360] width 8 height 8
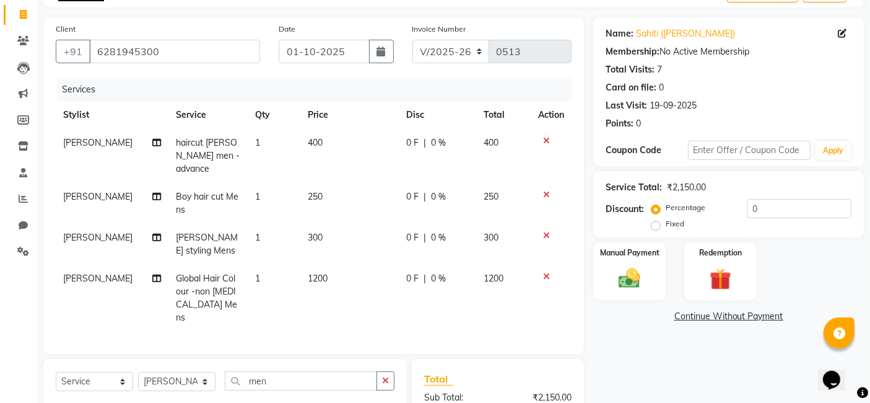
checkbox input "false"
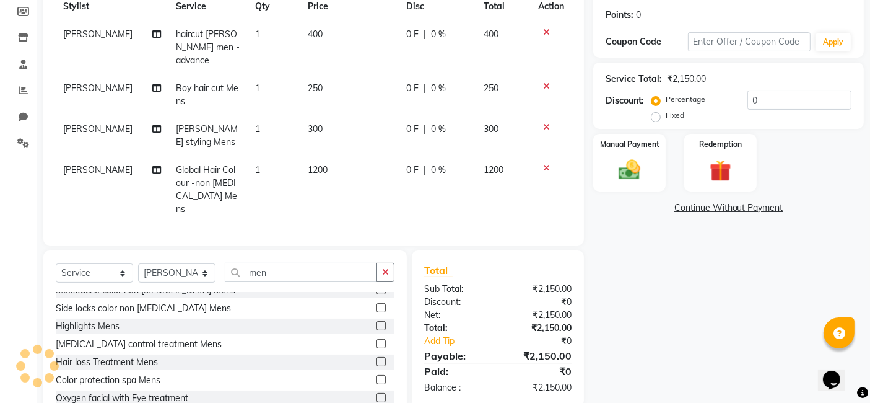
scroll to position [692, 0]
click at [764, 102] on input "0" at bounding box center [800, 99] width 104 height 19
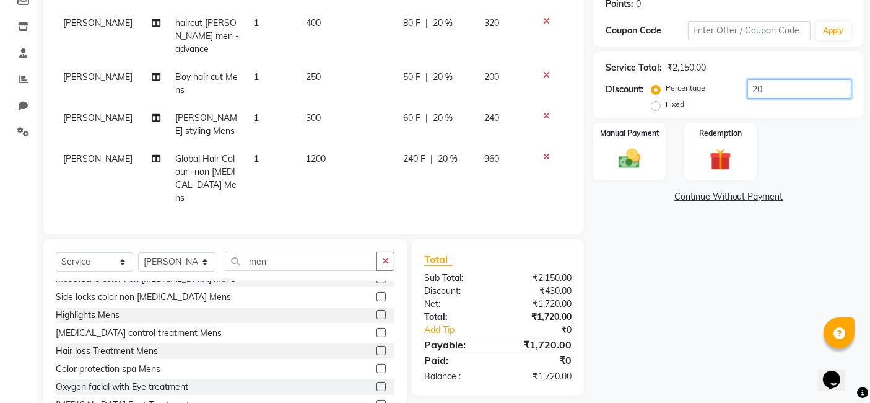
scroll to position [196, 0]
type input "20"
click at [410, 110] on span "60 F" at bounding box center [412, 116] width 17 height 13
select select "66860"
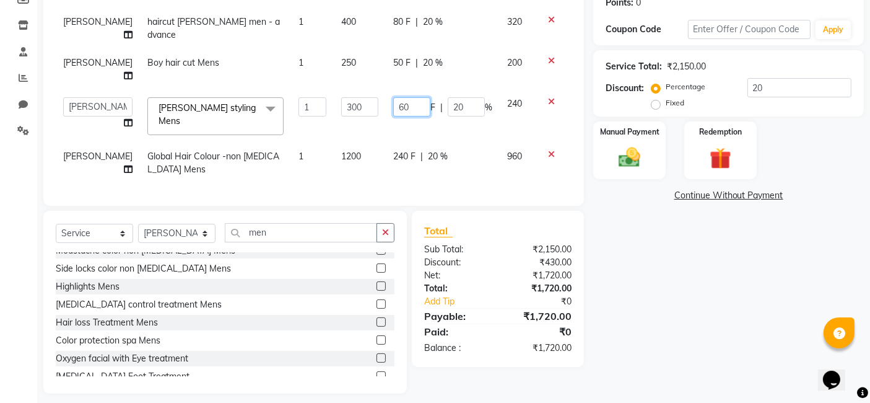
click at [405, 105] on input "60" at bounding box center [411, 106] width 37 height 19
type input "6"
type input "80"
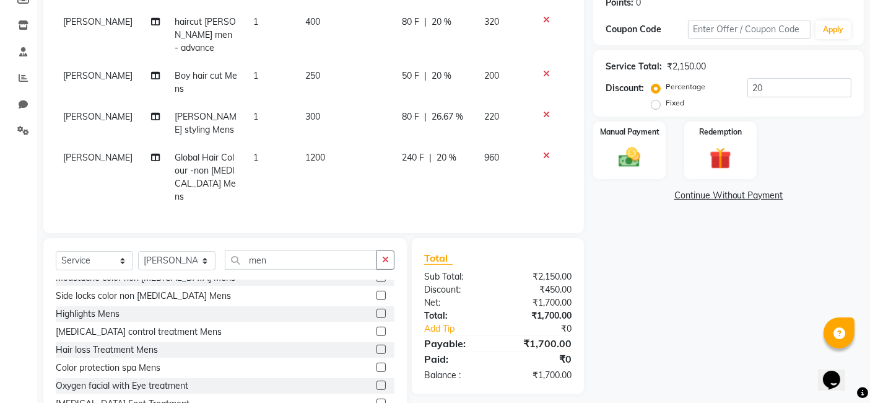
click at [465, 177] on td "240 F | 20 %" at bounding box center [436, 177] width 82 height 67
select select "66860"
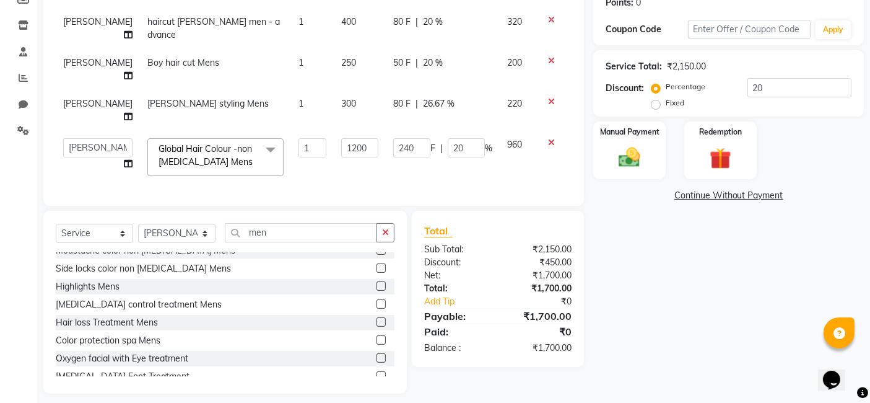
click at [465, 177] on td "240 F | 20 %" at bounding box center [443, 157] width 114 height 53
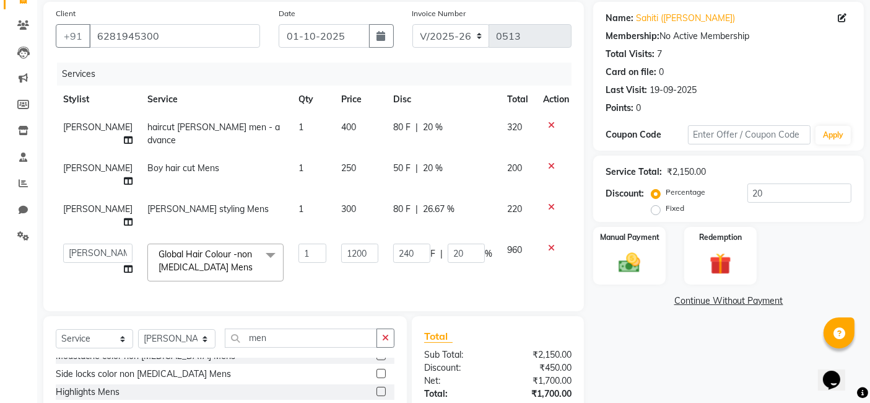
scroll to position [215, 0]
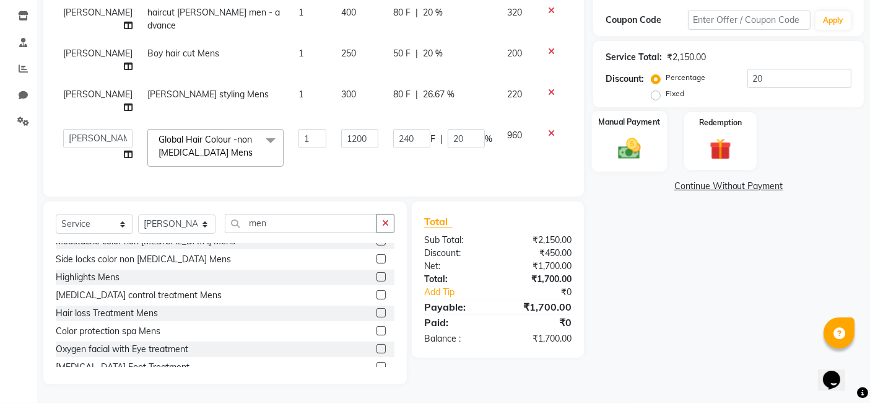
click at [642, 123] on div "Manual Payment" at bounding box center [629, 141] width 75 height 61
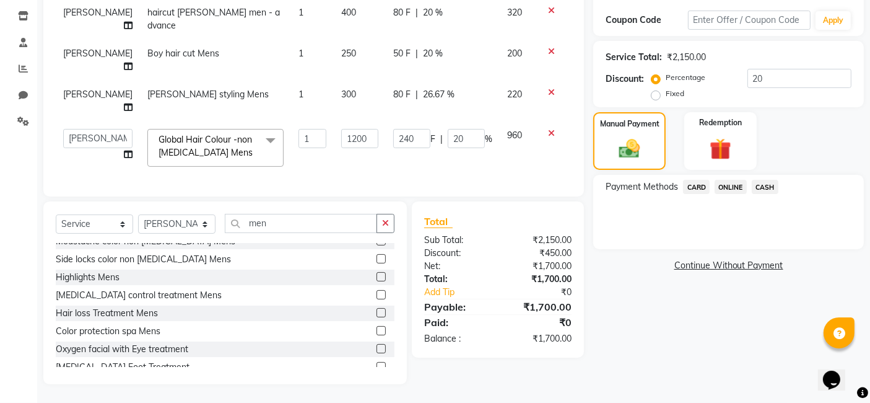
click at [728, 180] on span "ONLINE" at bounding box center [731, 187] width 32 height 14
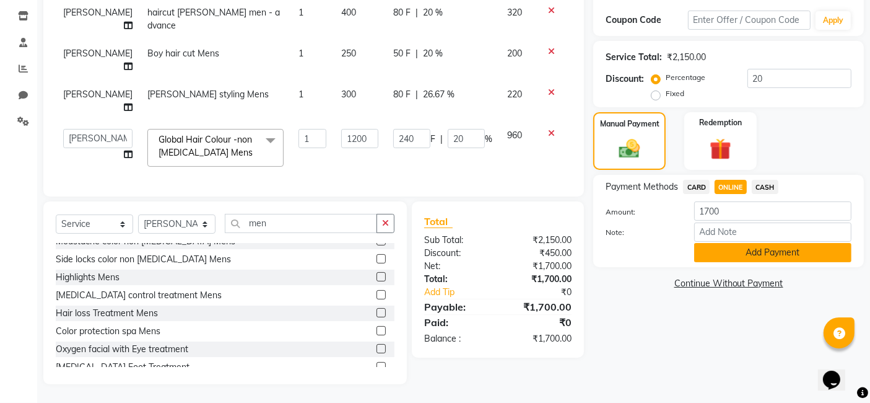
click at [727, 246] on button "Add Payment" at bounding box center [772, 252] width 157 height 19
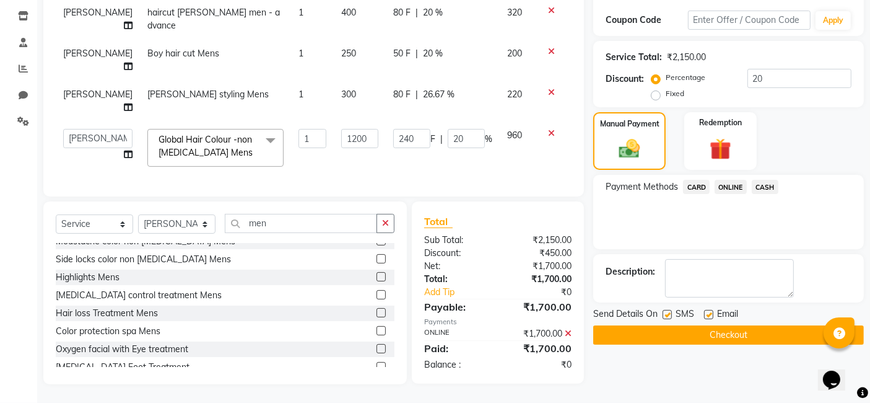
click at [724, 325] on button "Checkout" at bounding box center [728, 334] width 271 height 19
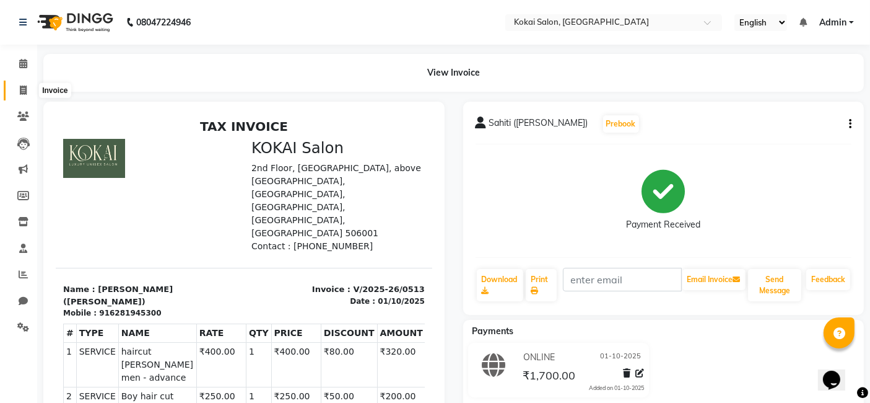
click at [24, 90] on icon at bounding box center [23, 89] width 7 height 9
select select "7546"
select select "service"
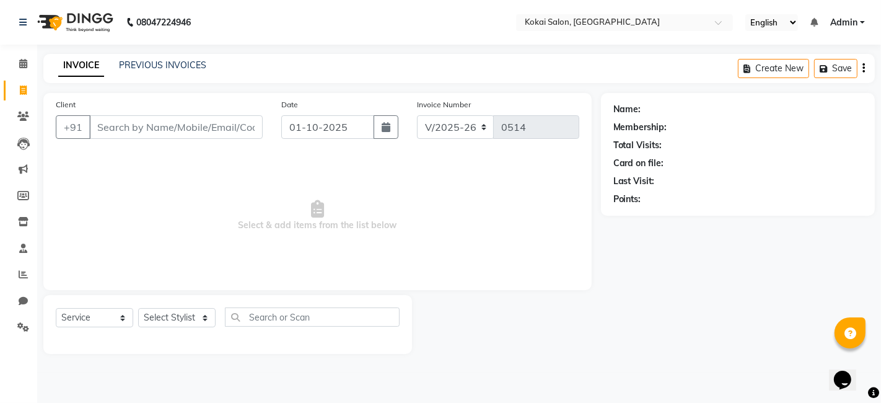
click at [145, 126] on input "Client" at bounding box center [175, 127] width 173 height 24
type input "d"
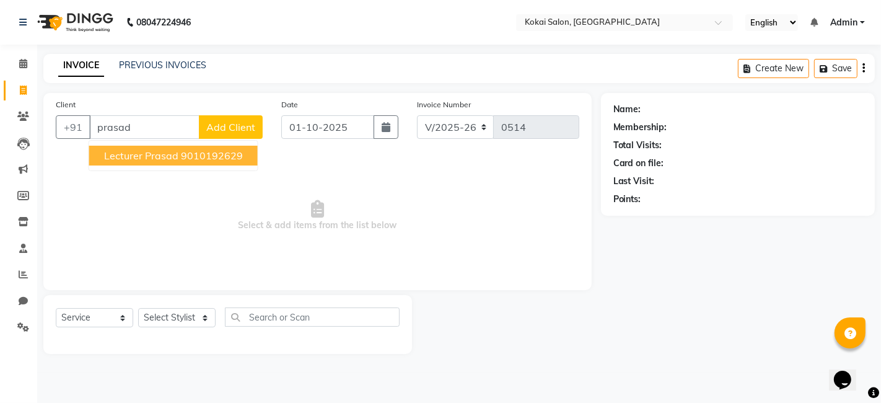
click at [201, 155] on ngb-highlight "9010192629" at bounding box center [212, 155] width 62 height 12
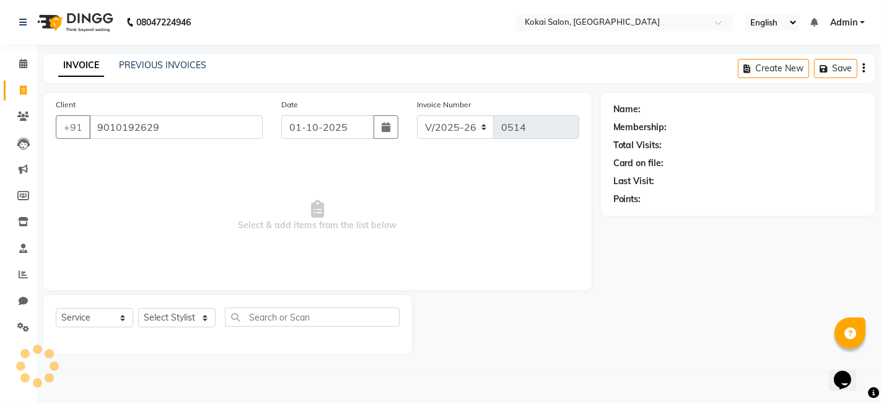
type input "9010192629"
click at [201, 155] on span "Select & add items from the list below" at bounding box center [317, 216] width 523 height 124
select select "1: Object"
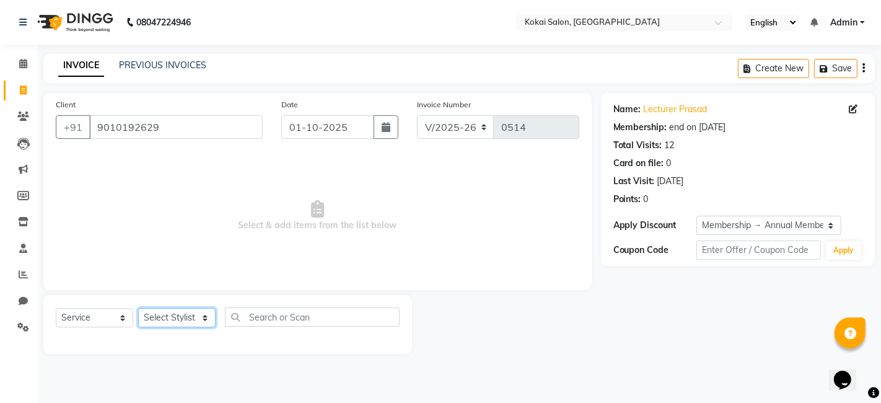
click at [205, 319] on select "Select Stylist [PERSON_NAME] [PERSON_NAME] Pratikcha [PERSON_NAME]" at bounding box center [176, 317] width 77 height 19
select select "66860"
click at [138, 308] on select "Select Stylist [PERSON_NAME] [PERSON_NAME] Pratikcha [PERSON_NAME]" at bounding box center [176, 317] width 77 height 19
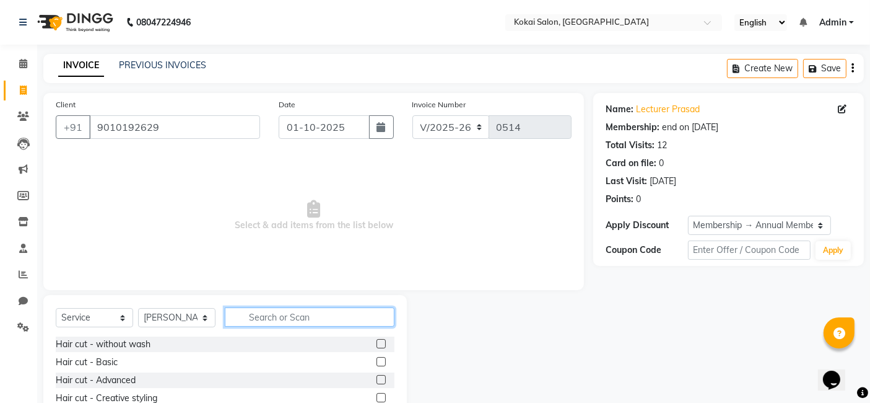
click at [291, 317] on input "text" at bounding box center [310, 316] width 170 height 19
click at [260, 315] on input "text" at bounding box center [310, 316] width 170 height 19
click at [288, 315] on input "nashi" at bounding box center [301, 316] width 152 height 19
type input "n"
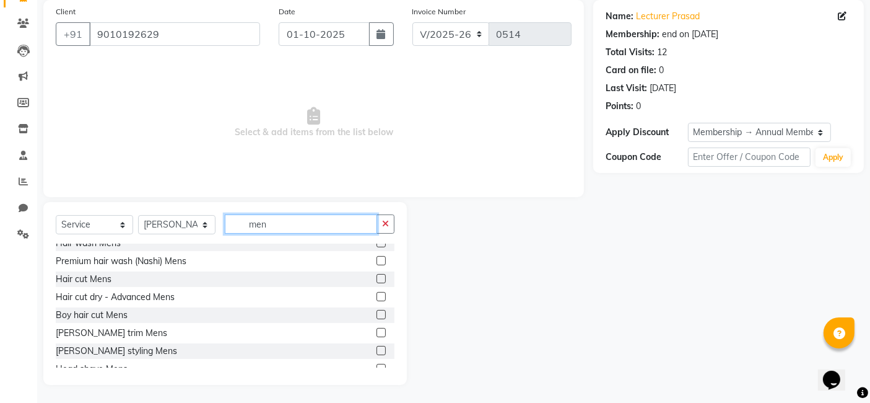
scroll to position [370, 0]
type input "men"
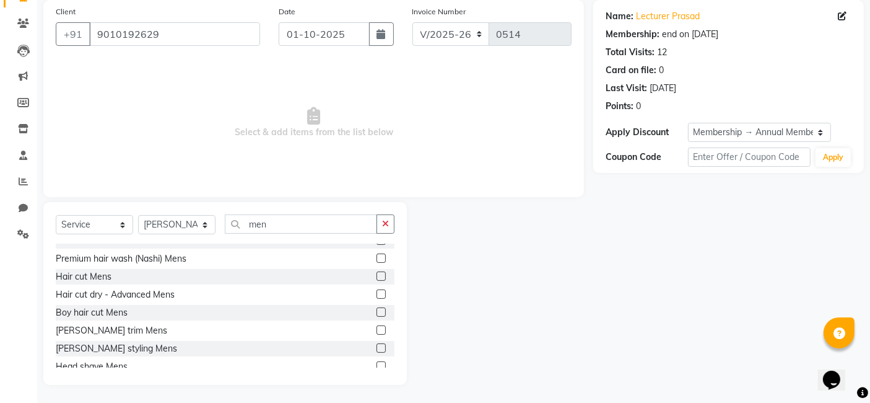
click at [377, 328] on label at bounding box center [381, 329] width 9 height 9
click at [377, 328] on input "checkbox" at bounding box center [381, 330] width 8 height 8
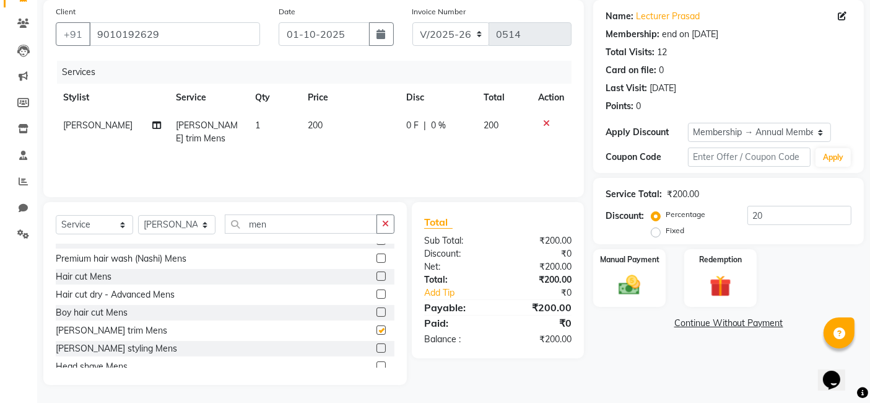
checkbox input "false"
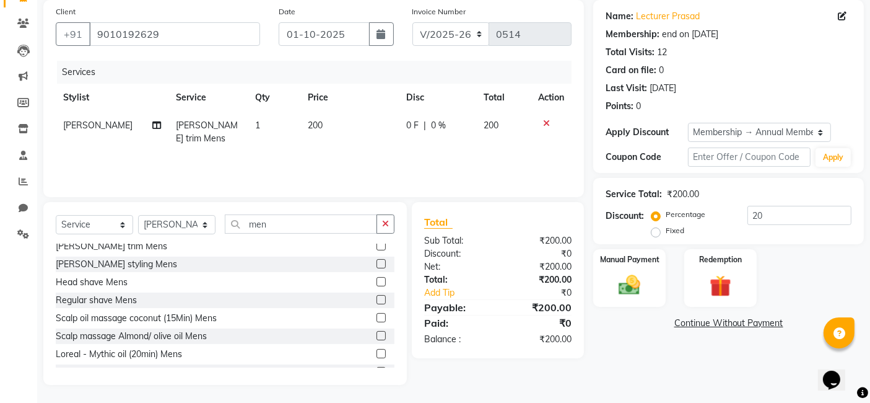
scroll to position [453, 0]
click at [390, 225] on button "button" at bounding box center [386, 223] width 18 height 19
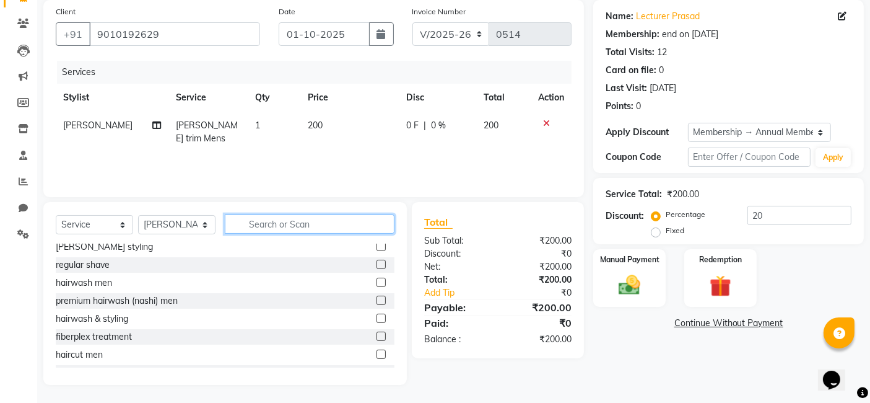
click at [314, 222] on input "text" at bounding box center [310, 223] width 170 height 19
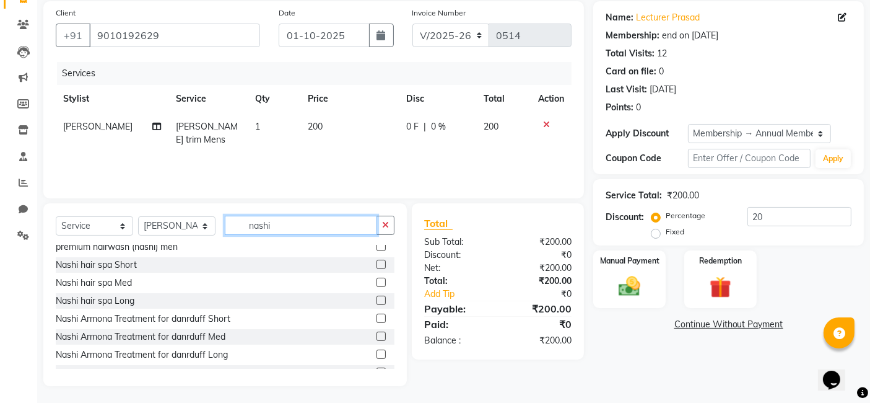
scroll to position [48, 0]
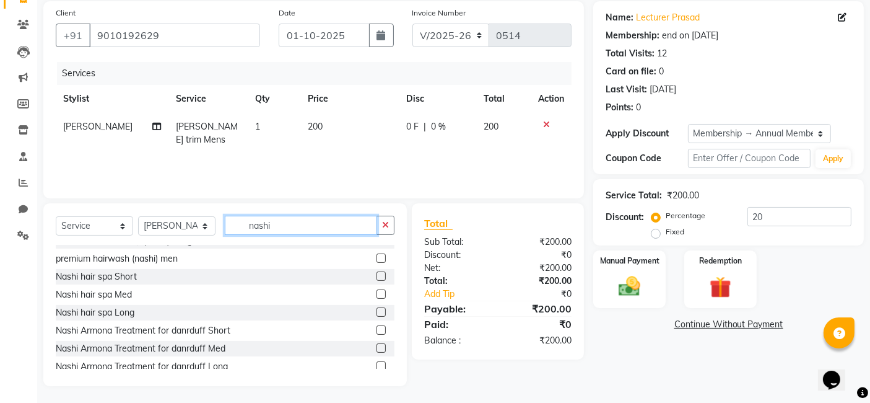
type input "nashi"
click at [377, 275] on label at bounding box center [381, 275] width 9 height 9
click at [377, 275] on input "checkbox" at bounding box center [381, 277] width 8 height 8
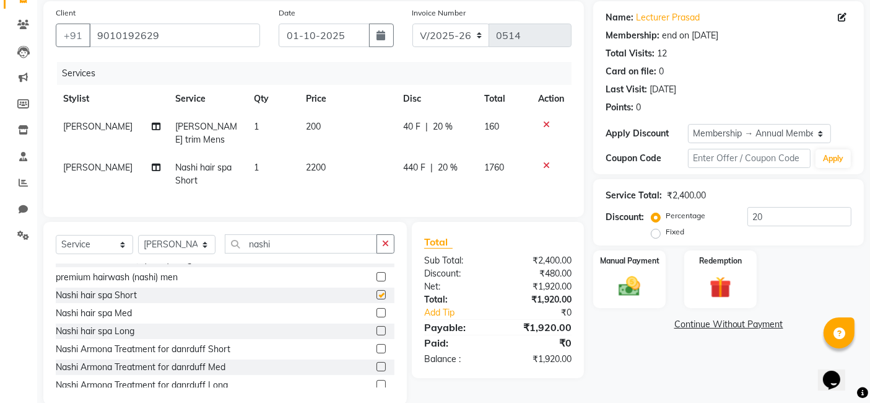
checkbox input "false"
click at [308, 167] on span "2200" at bounding box center [316, 167] width 20 height 11
select select "66860"
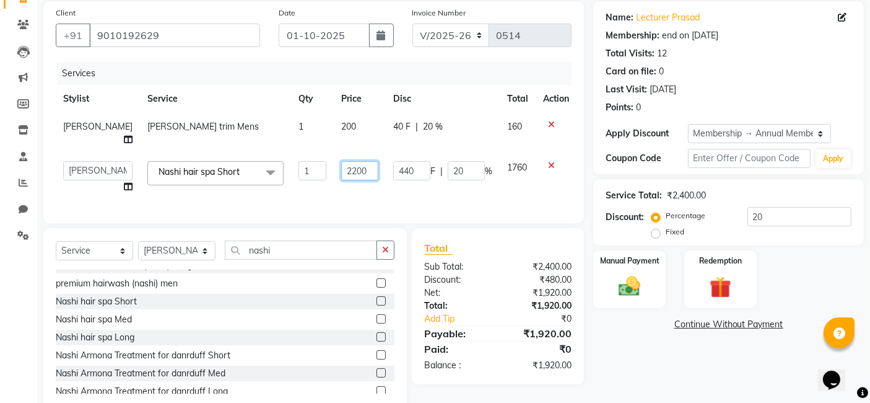
click at [341, 170] on input "2200" at bounding box center [359, 170] width 37 height 19
type input "2500"
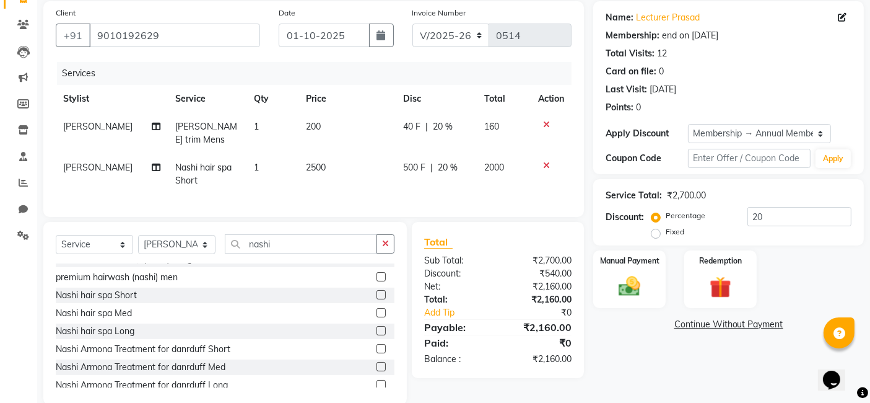
click at [408, 197] on div "Services Stylist Service Qty Price Disc Total Action [PERSON_NAME] [PERSON_NAME…" at bounding box center [314, 133] width 516 height 142
click at [446, 166] on span "20 %" at bounding box center [449, 167] width 20 height 13
select select "66860"
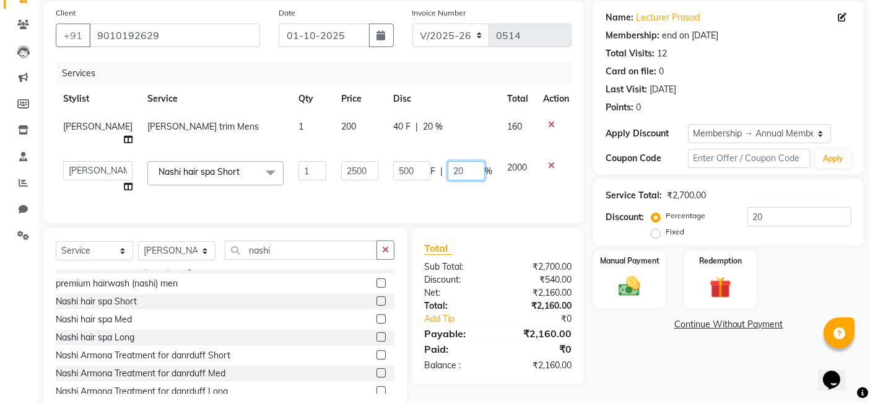
click at [458, 172] on input "20" at bounding box center [466, 170] width 37 height 19
click at [448, 170] on input "20" at bounding box center [466, 170] width 37 height 19
type input "30"
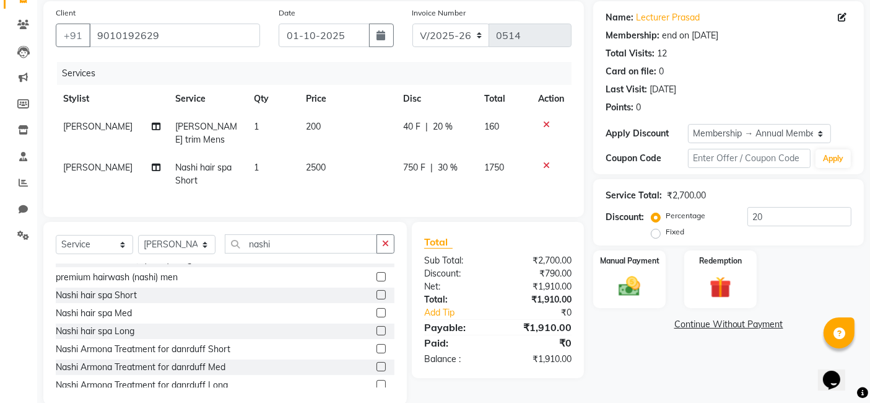
click at [460, 196] on div "Services Stylist Service Qty Price Disc Total Action [PERSON_NAME] [PERSON_NAME…" at bounding box center [314, 133] width 516 height 142
click at [416, 167] on span "750 F" at bounding box center [415, 167] width 22 height 13
select select "66860"
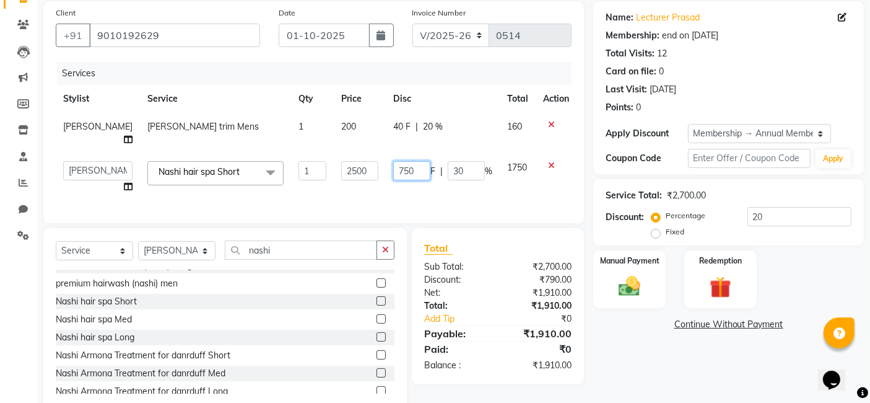
click at [398, 169] on input "750" at bounding box center [411, 170] width 37 height 19
type input "760"
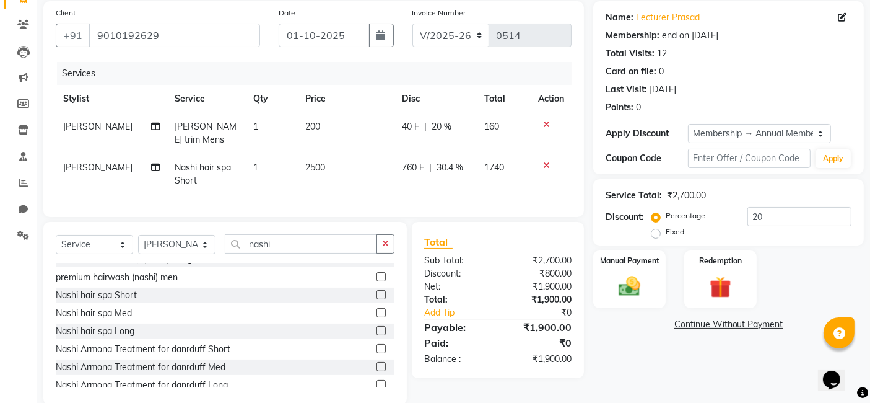
click at [448, 193] on td "760 F | 30.4 %" at bounding box center [436, 174] width 82 height 41
select select "66860"
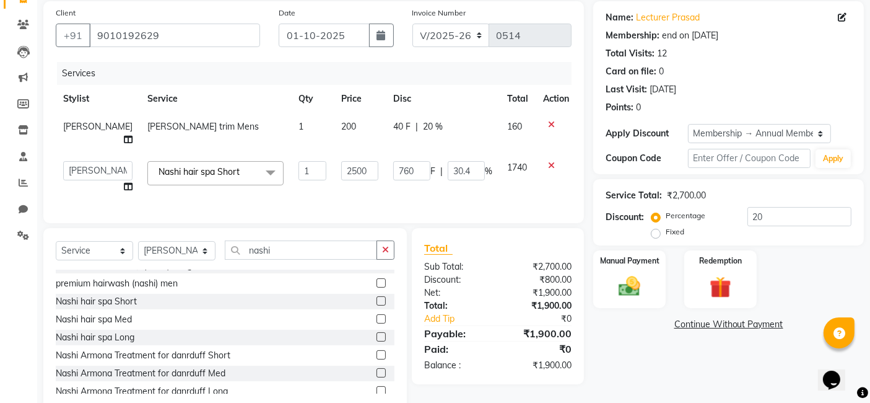
scroll to position [123, 0]
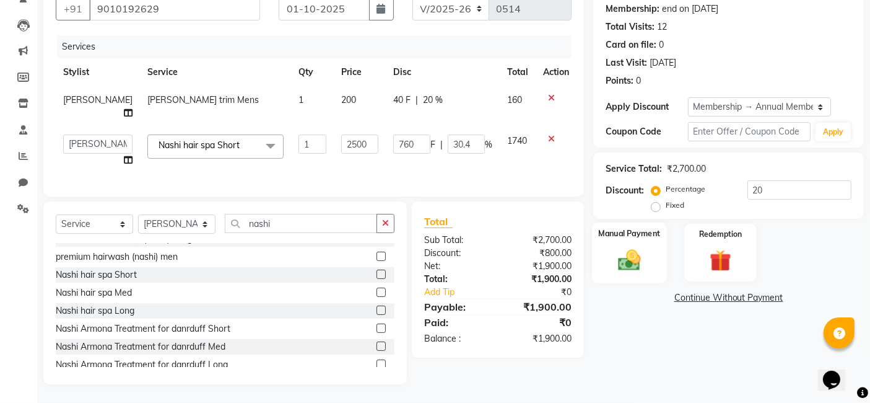
click at [631, 229] on label "Manual Payment" at bounding box center [630, 233] width 62 height 12
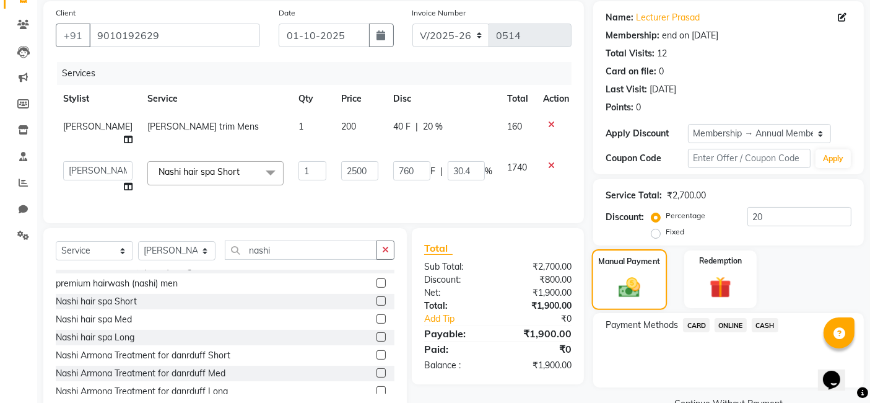
scroll to position [92, 0]
click at [727, 322] on span "ONLINE" at bounding box center [731, 324] width 32 height 14
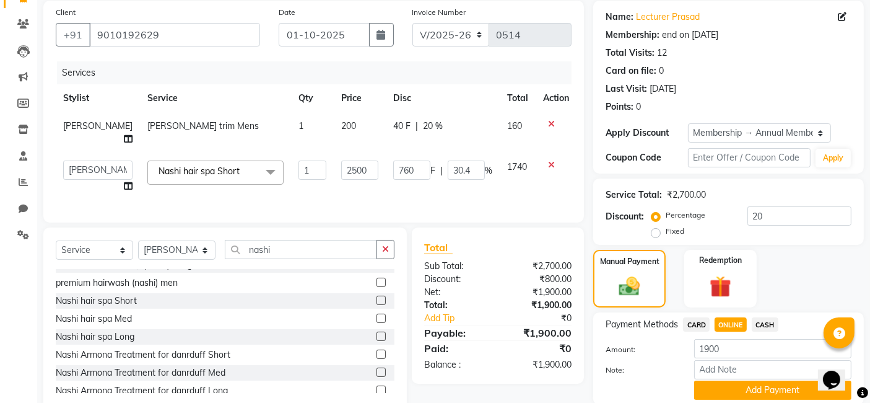
scroll to position [138, 0]
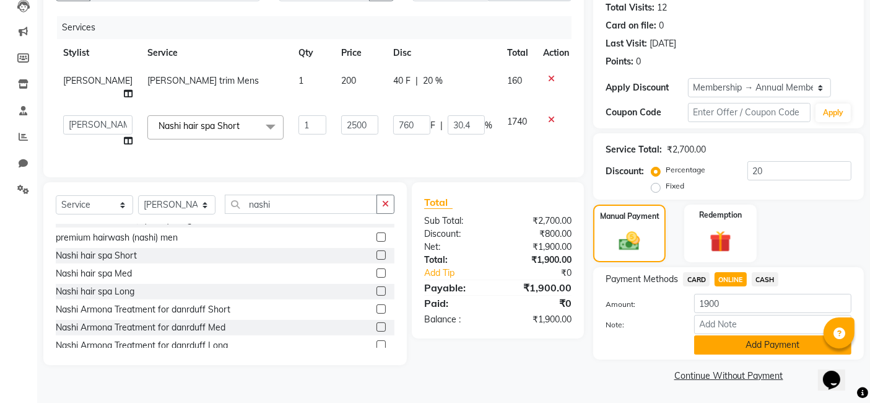
click at [755, 342] on button "Add Payment" at bounding box center [772, 344] width 157 height 19
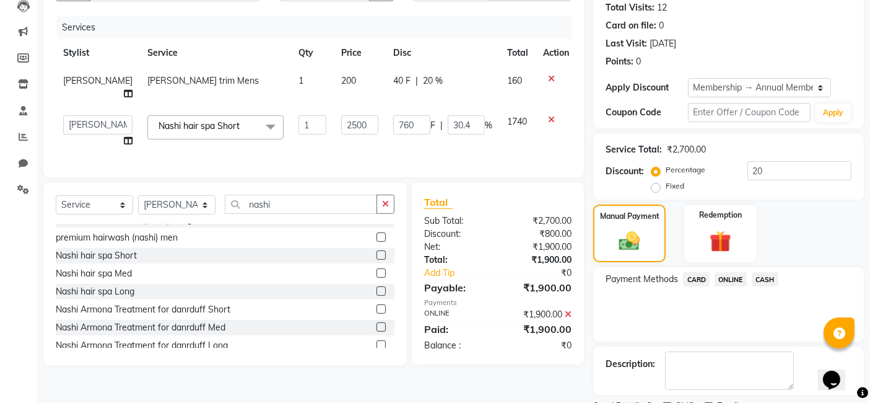
scroll to position [189, 0]
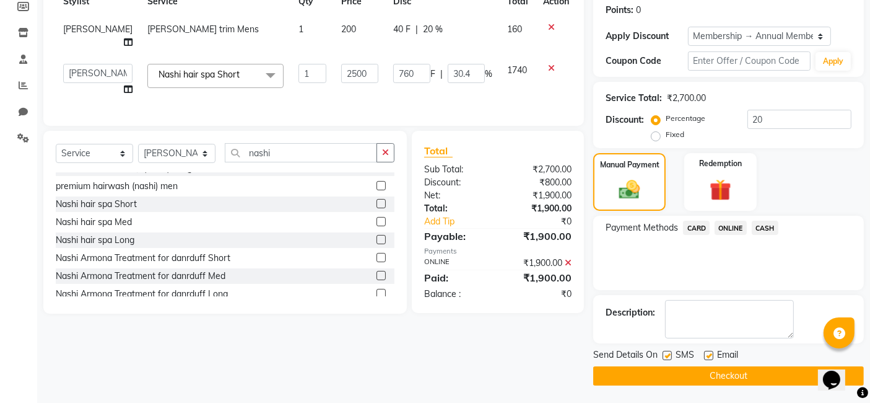
click at [730, 370] on button "Checkout" at bounding box center [728, 375] width 271 height 19
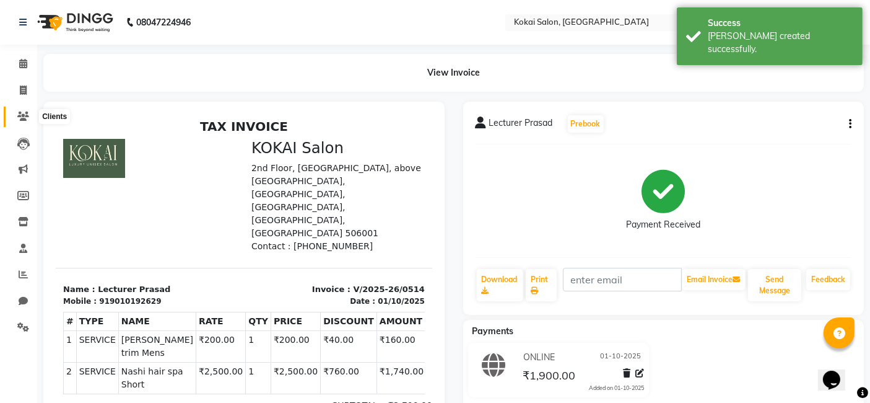
click at [23, 114] on icon at bounding box center [23, 116] width 12 height 9
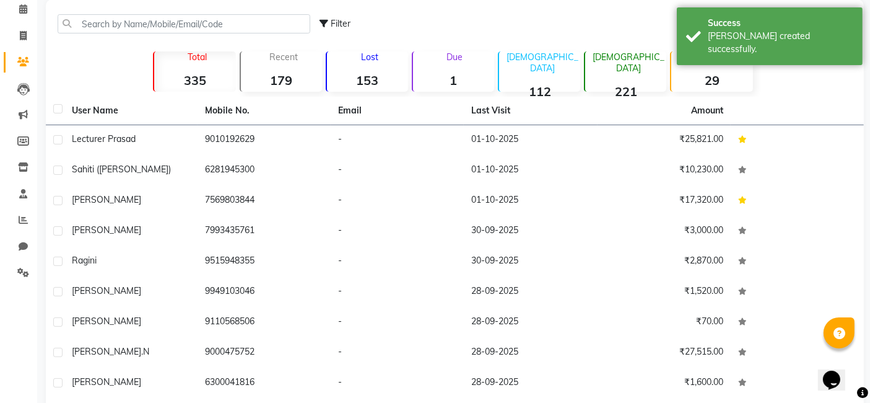
scroll to position [58, 0]
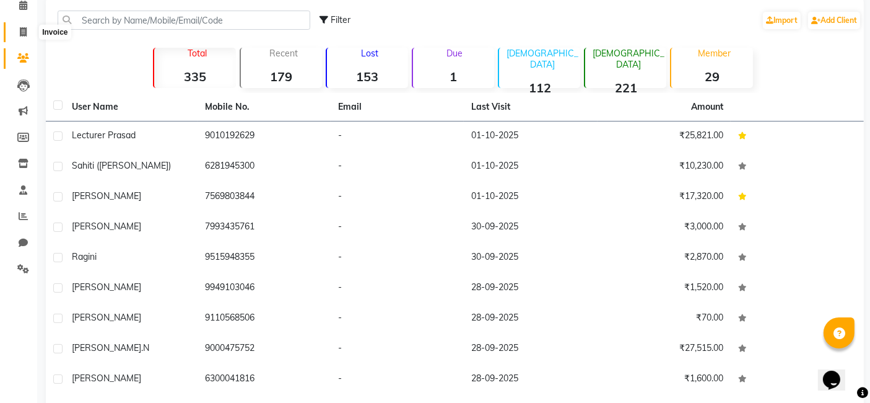
click at [27, 37] on span at bounding box center [23, 32] width 22 height 14
select select "7546"
select select "service"
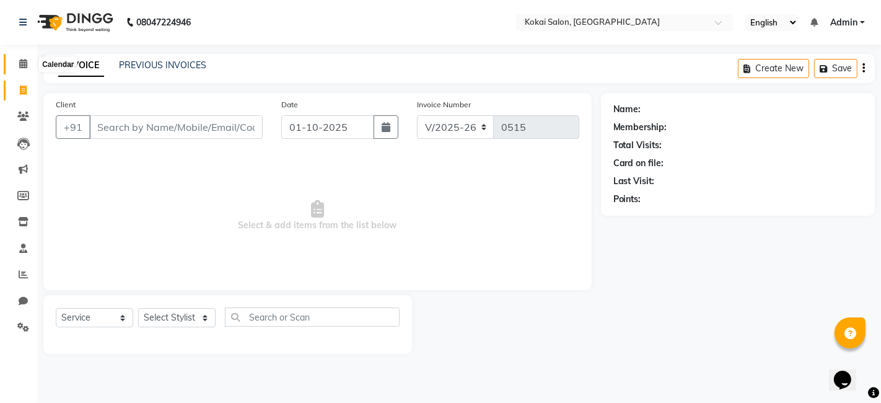
click at [19, 60] on icon at bounding box center [23, 63] width 8 height 9
